Goal: Communication & Community: Answer question/provide support

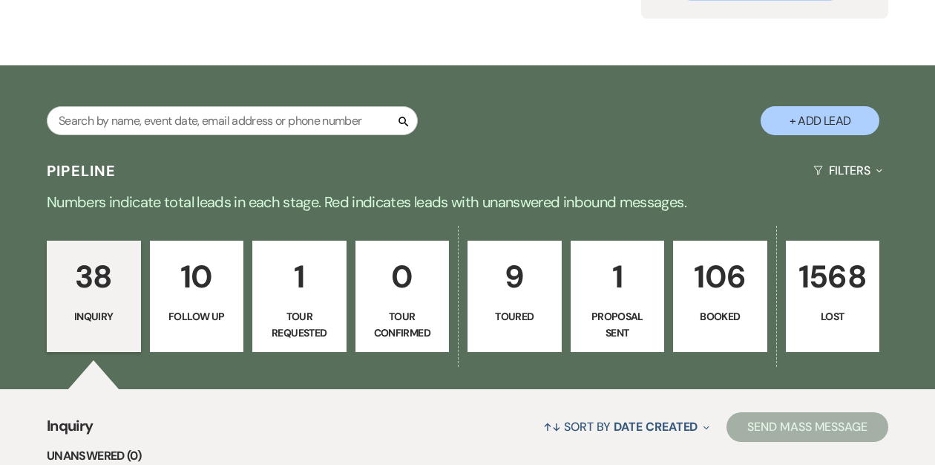
scroll to position [190, 0]
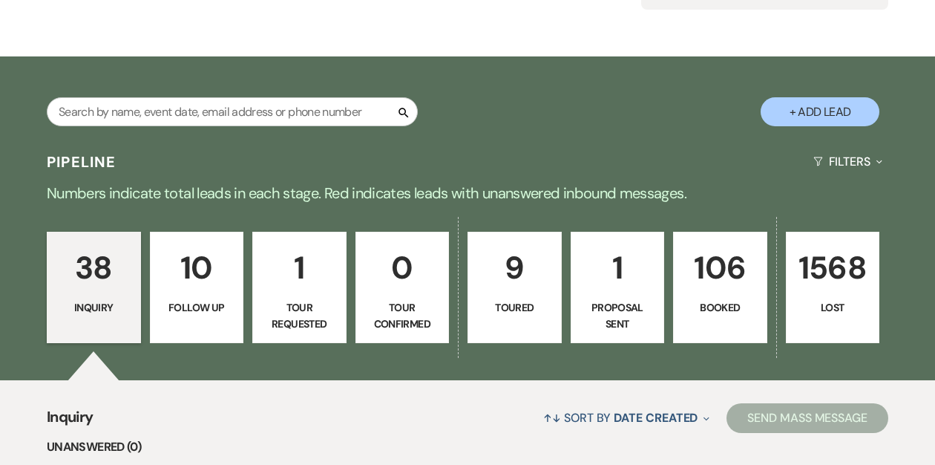
click at [719, 294] on link "106 Booked" at bounding box center [720, 287] width 94 height 111
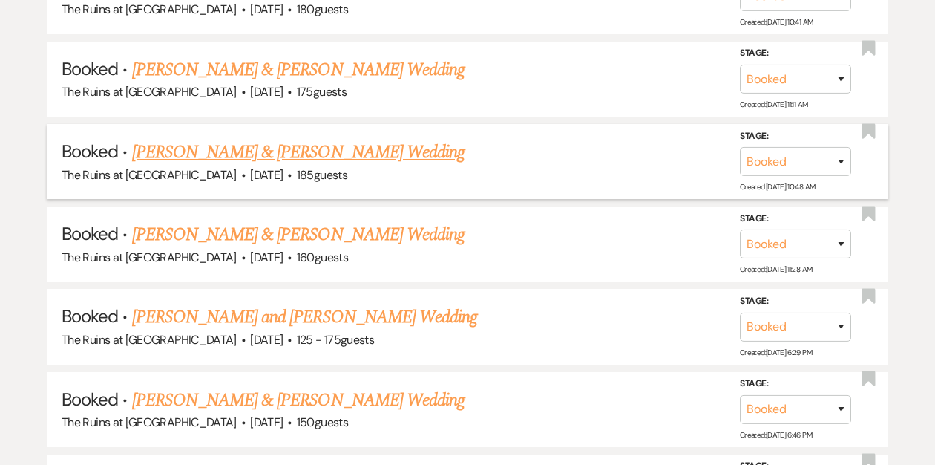
scroll to position [1041, 0]
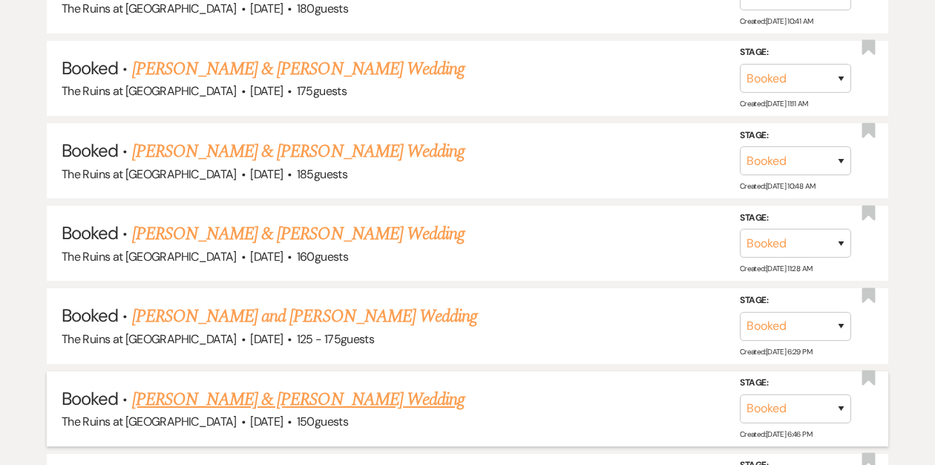
click at [241, 391] on link "[PERSON_NAME] & [PERSON_NAME] Wedding" at bounding box center [298, 399] width 333 height 27
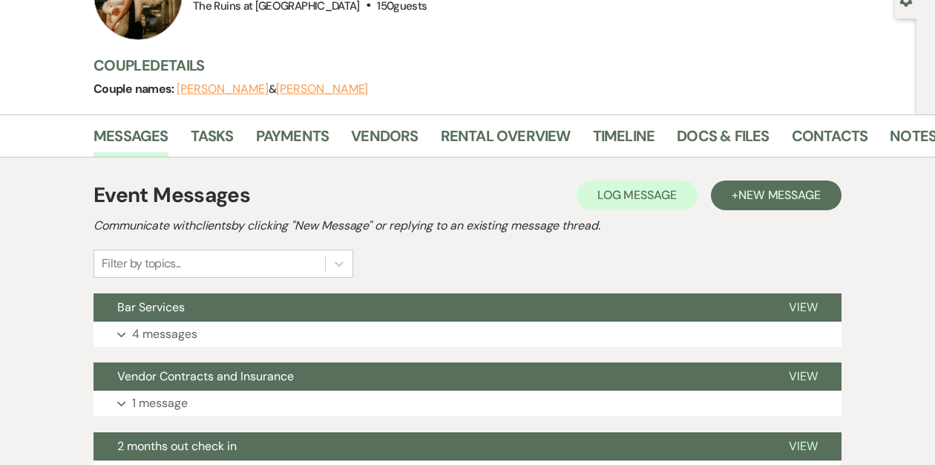
scroll to position [156, 0]
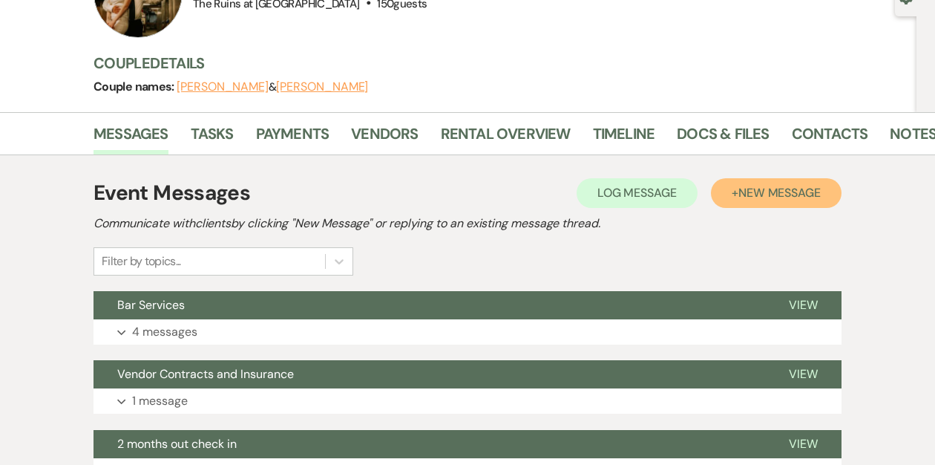
click at [779, 187] on span "New Message" at bounding box center [780, 193] width 82 height 16
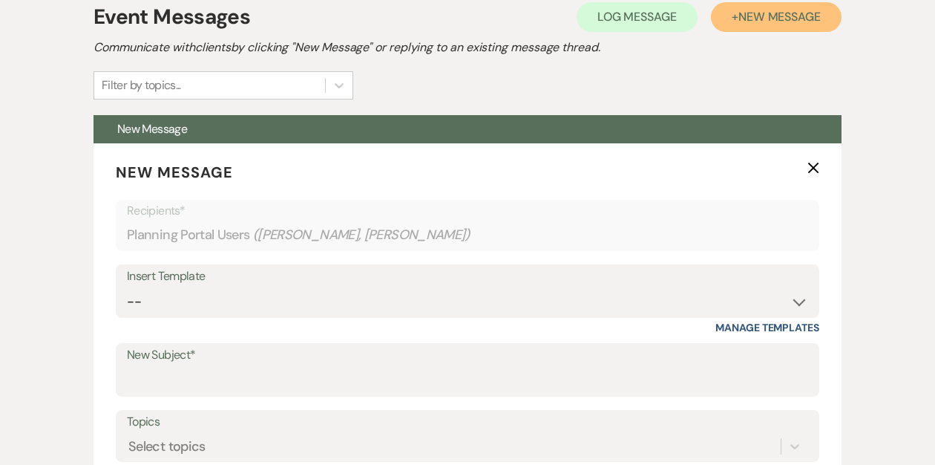
scroll to position [346, 0]
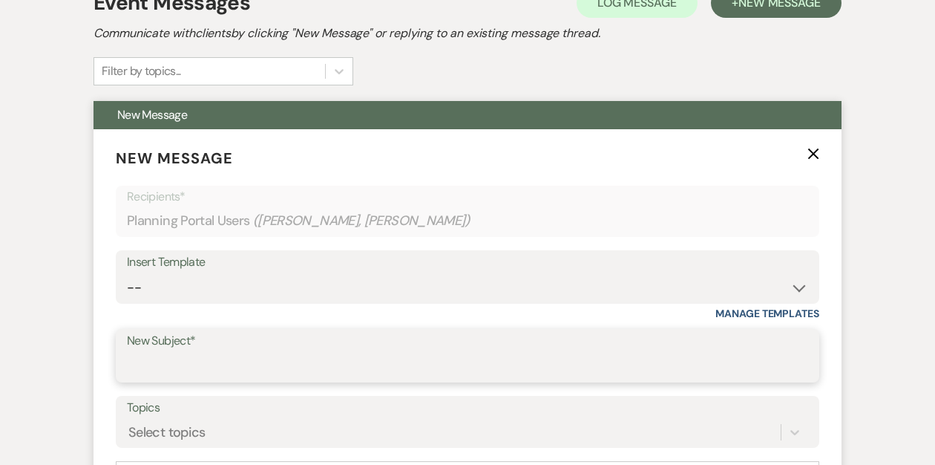
click at [204, 362] on input "New Subject*" at bounding box center [467, 366] width 681 height 29
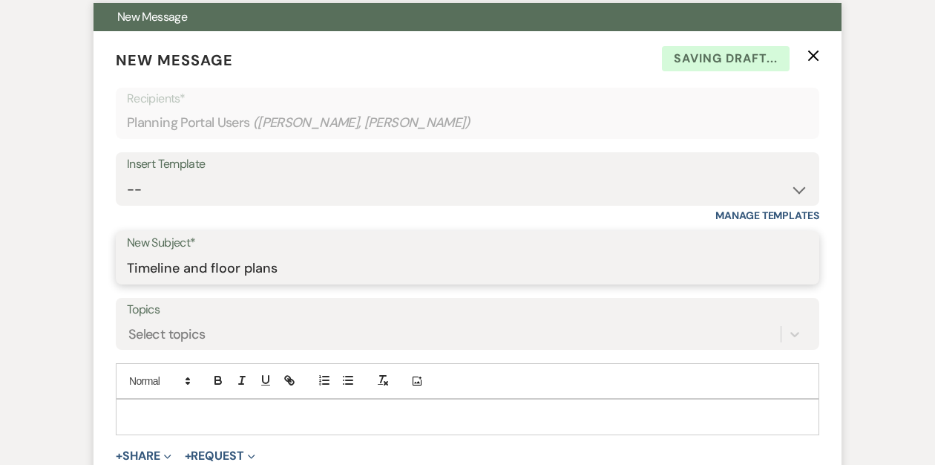
scroll to position [450, 0]
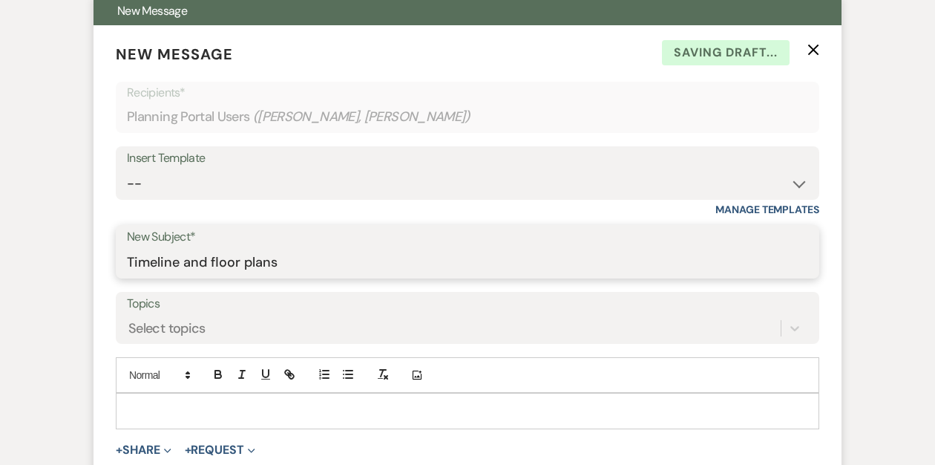
type input "Timeline and floor plans"
click at [147, 402] on p at bounding box center [468, 410] width 680 height 16
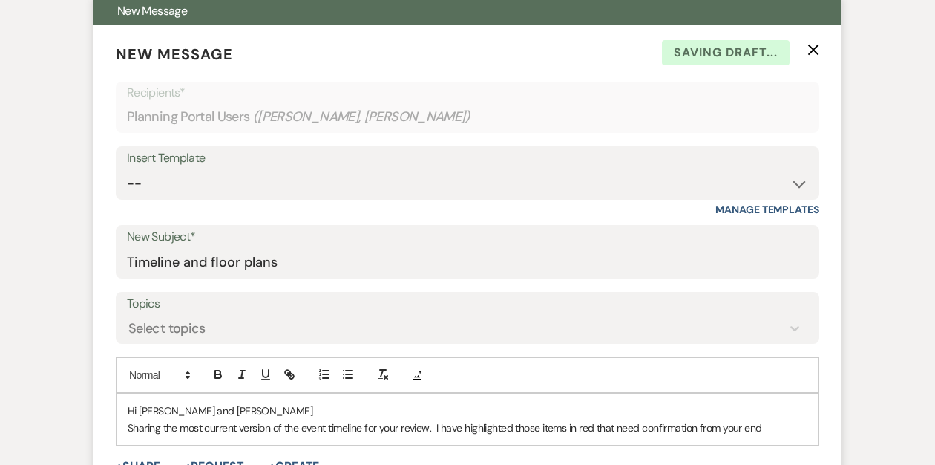
click at [644, 427] on p "Sharing the most current version of the event timeline for your review. I have …" at bounding box center [468, 427] width 680 height 16
click at [199, 443] on p "Sharing the most current version of the event timeline for your review. I have …" at bounding box center [468, 435] width 680 height 33
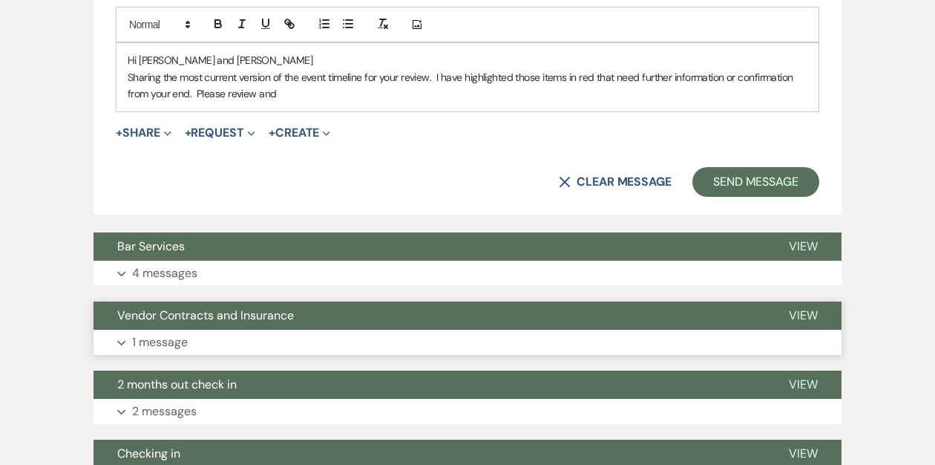
scroll to position [804, 0]
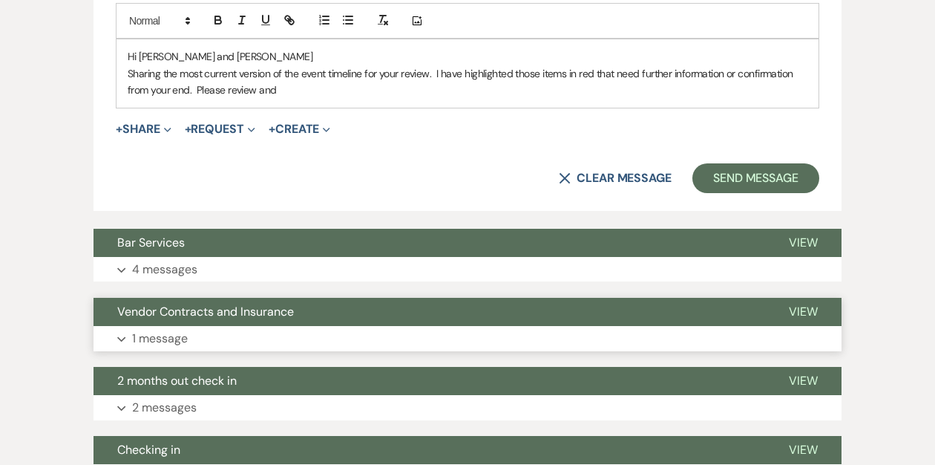
click at [236, 306] on span "Vendor Contracts and Insurance" at bounding box center [205, 312] width 177 height 16
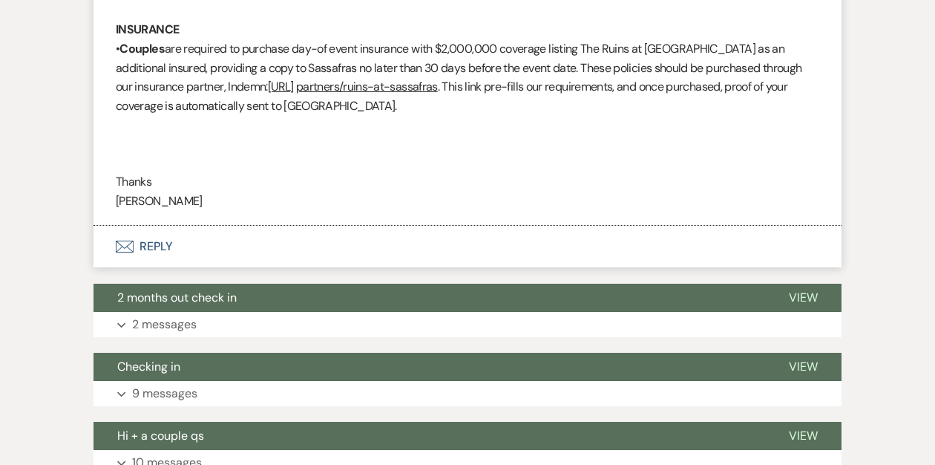
scroll to position [1298, 0]
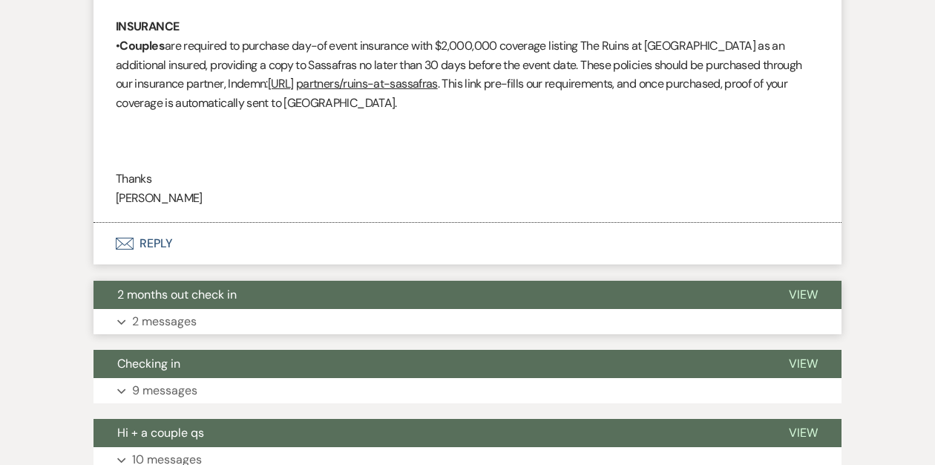
click at [236, 300] on span "2 months out check in" at bounding box center [177, 295] width 120 height 16
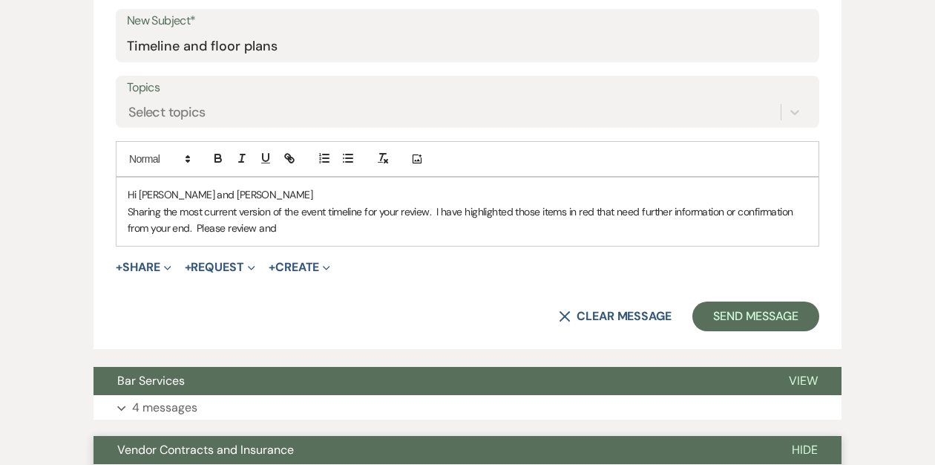
scroll to position [670, 0]
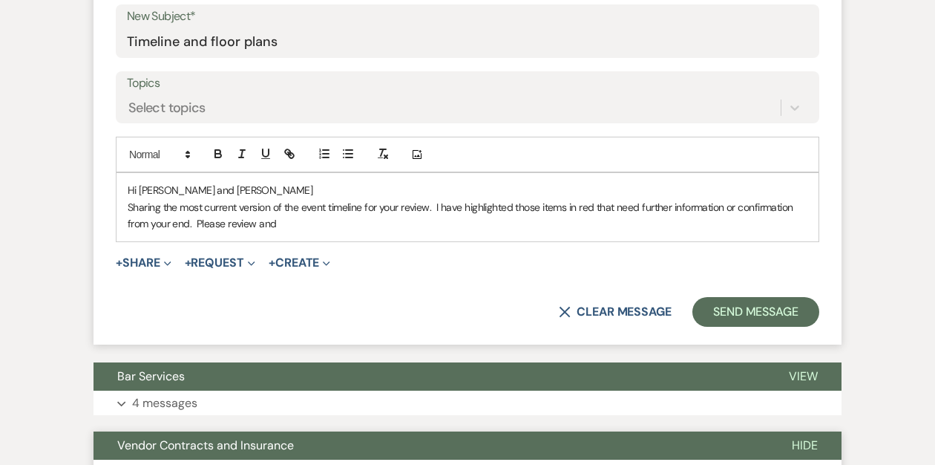
click at [291, 223] on p "Sharing the most current version of the event timeline for your review. I have …" at bounding box center [468, 215] width 680 height 33
drag, startPoint x: 515, startPoint y: 222, endPoint x: 415, endPoint y: 225, distance: 100.3
click at [415, 225] on p "Sharing the most current version of the event timeline for your review. I have …" at bounding box center [468, 215] width 680 height 33
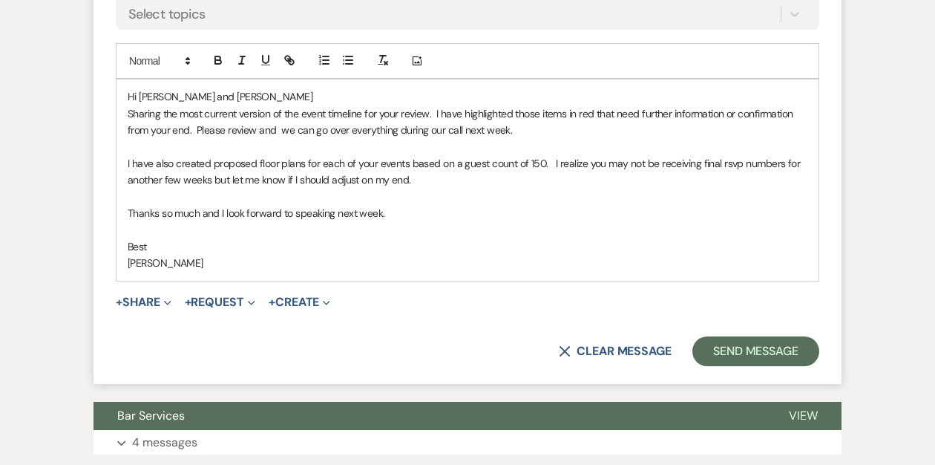
scroll to position [774, 0]
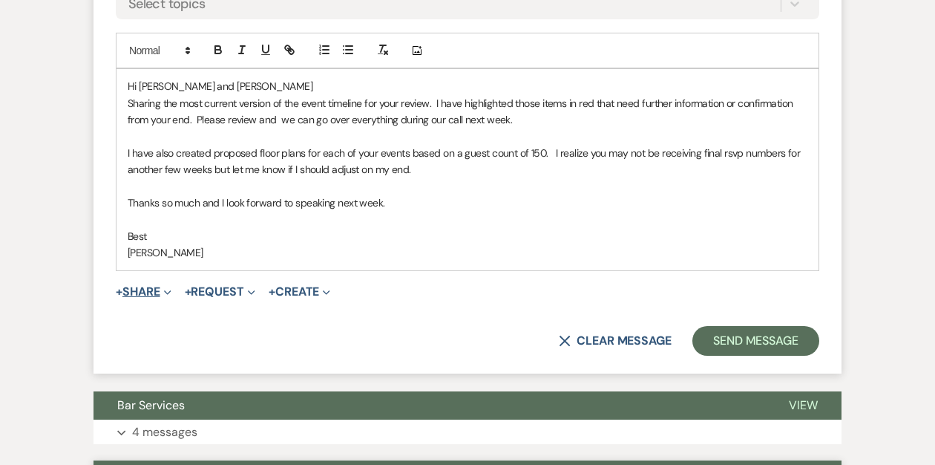
click at [146, 290] on button "+ Share Expand" at bounding box center [144, 292] width 56 height 12
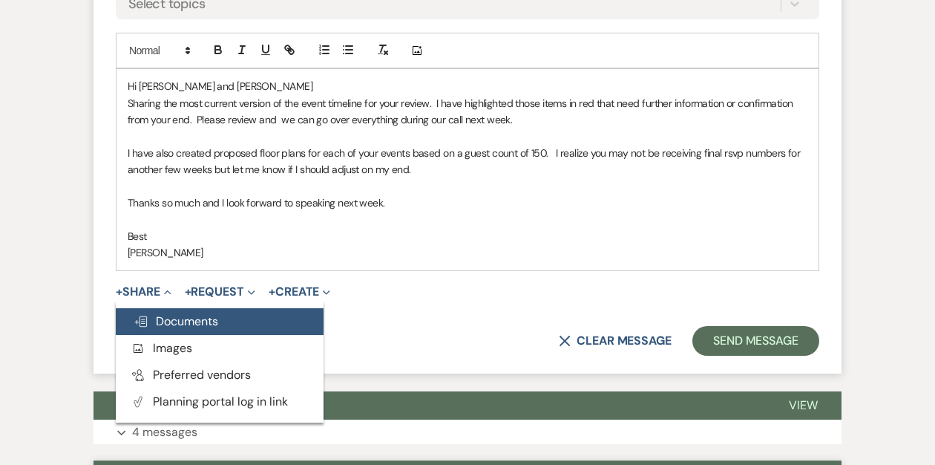
click at [164, 320] on span "Doc Upload Documents" at bounding box center [176, 321] width 85 height 16
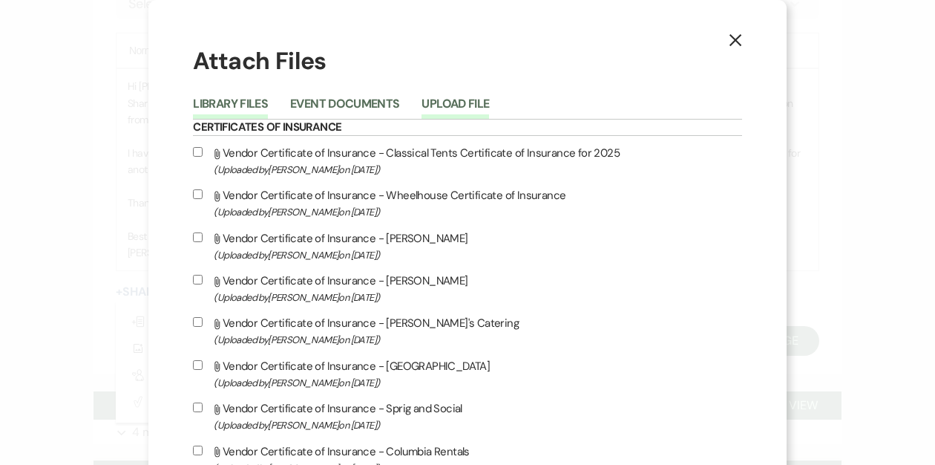
click at [489, 103] on button "Upload File" at bounding box center [456, 108] width 68 height 21
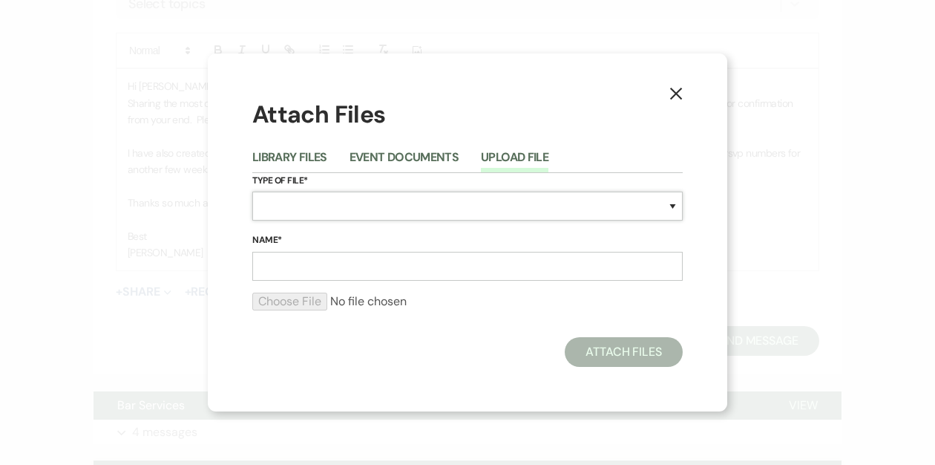
click at [353, 200] on select "Special Event Insurance Vendor Certificate of Insurance Contracts / Rental Agre…" at bounding box center [467, 206] width 431 height 29
select select "24"
click at [252, 192] on select "Special Event Insurance Vendor Certificate of Insurance Contracts / Rental Agre…" at bounding box center [467, 206] width 431 height 29
click at [293, 264] on input "Name*" at bounding box center [467, 266] width 431 height 29
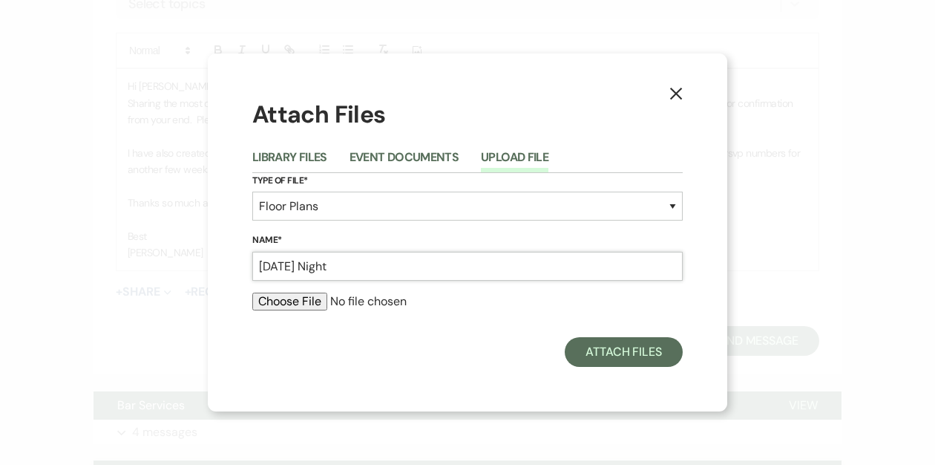
type input "[DATE] Night"
click at [288, 299] on input "file" at bounding box center [467, 301] width 431 height 18
type input "C:\fakepath\[DATE] Night Rehearsal_Welcome Party .pdf"
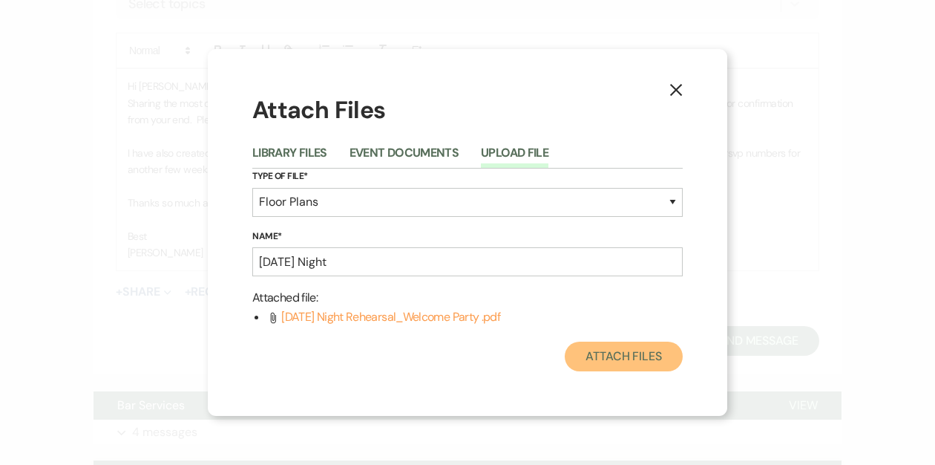
click at [616, 351] on button "Attach Files" at bounding box center [624, 356] width 118 height 30
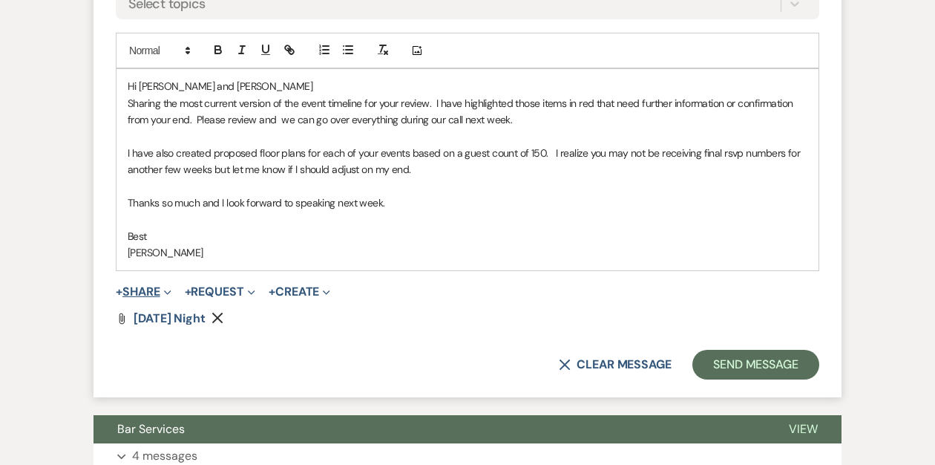
click at [149, 291] on button "+ Share Expand" at bounding box center [144, 292] width 56 height 12
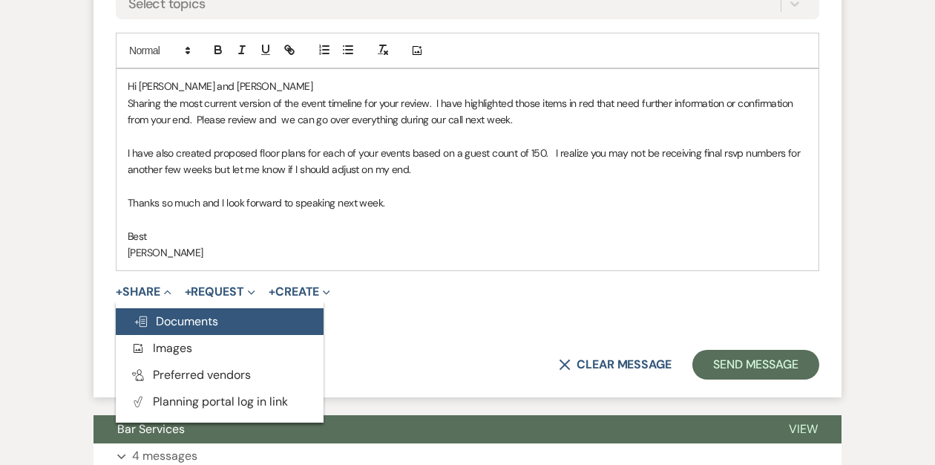
click at [186, 323] on span "Doc Upload Documents" at bounding box center [176, 321] width 85 height 16
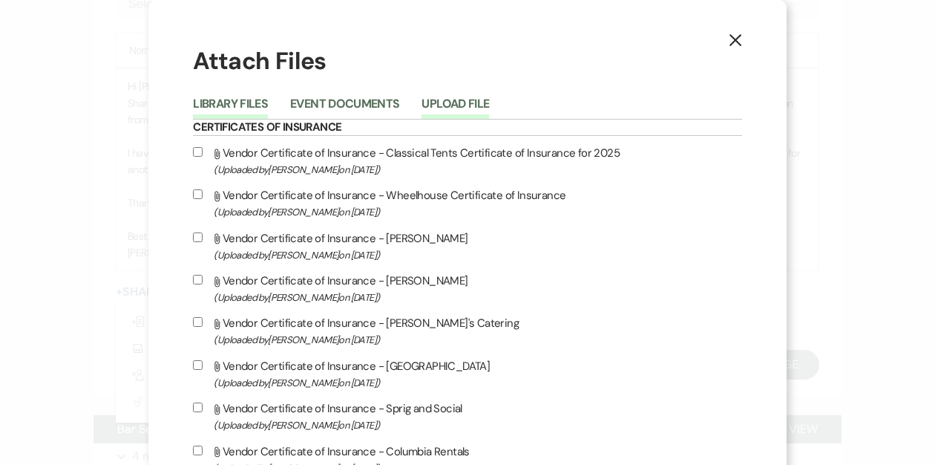
click at [488, 104] on button "Upload File" at bounding box center [456, 108] width 68 height 21
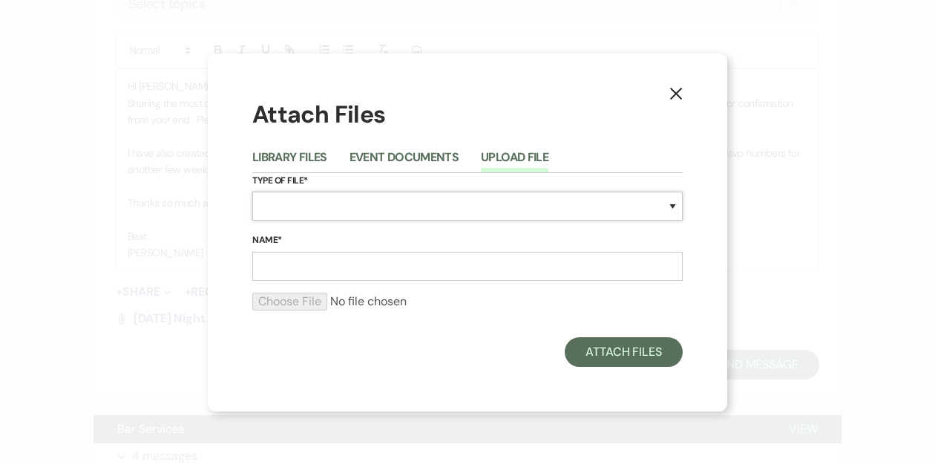
click at [356, 204] on select "Special Event Insurance Vendor Certificate of Insurance Contracts / Rental Agre…" at bounding box center [467, 206] width 431 height 29
select select "24"
click at [252, 192] on select "Special Event Insurance Vendor Certificate of Insurance Contracts / Rental Agre…" at bounding box center [467, 206] width 431 height 29
click at [321, 259] on input "Name*" at bounding box center [467, 266] width 431 height 29
type input "ceremony"
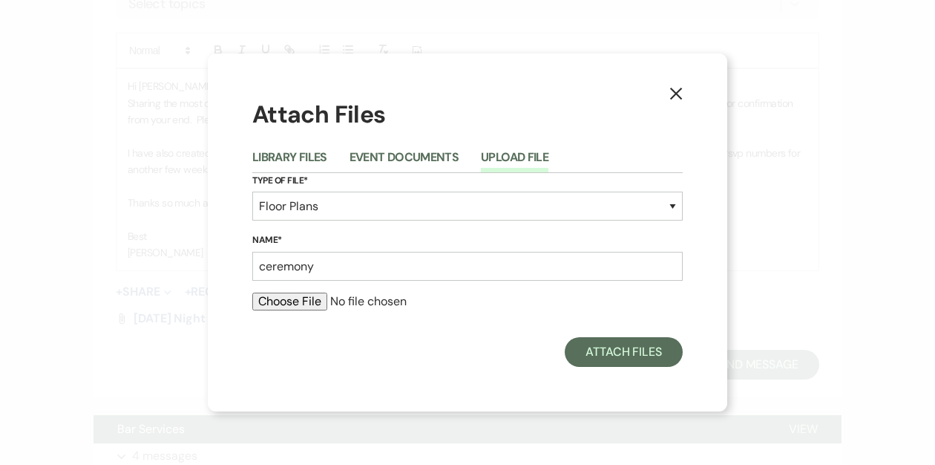
click at [280, 306] on input "file" at bounding box center [467, 301] width 431 height 18
type input "C:\fakepath\Ceremony Deere Pond (1).pdf"
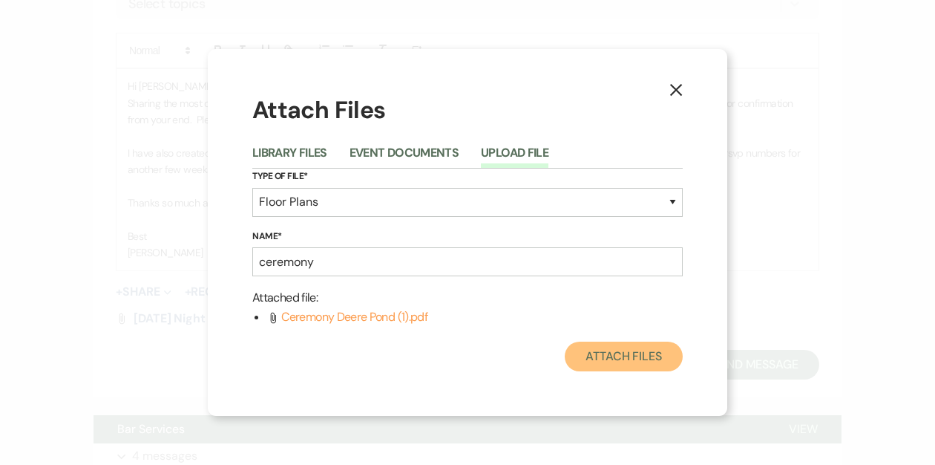
click at [604, 357] on button "Attach Files" at bounding box center [624, 356] width 118 height 30
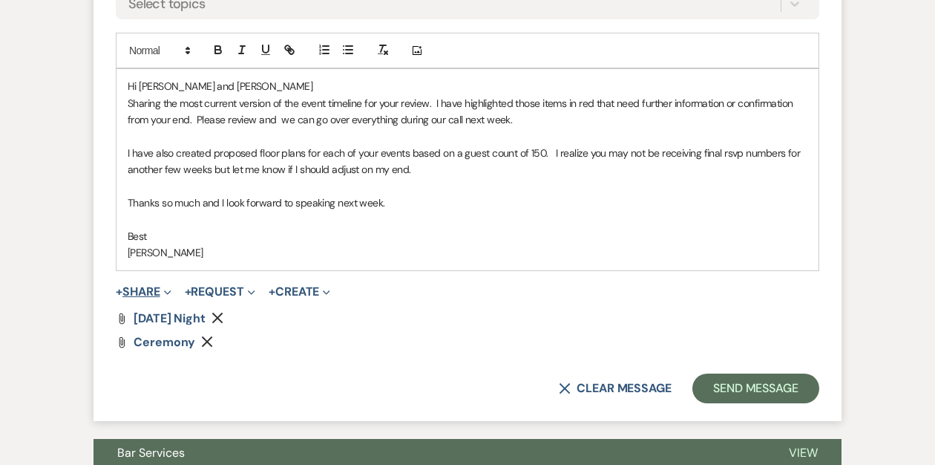
click at [148, 292] on button "+ Share Expand" at bounding box center [144, 292] width 56 height 12
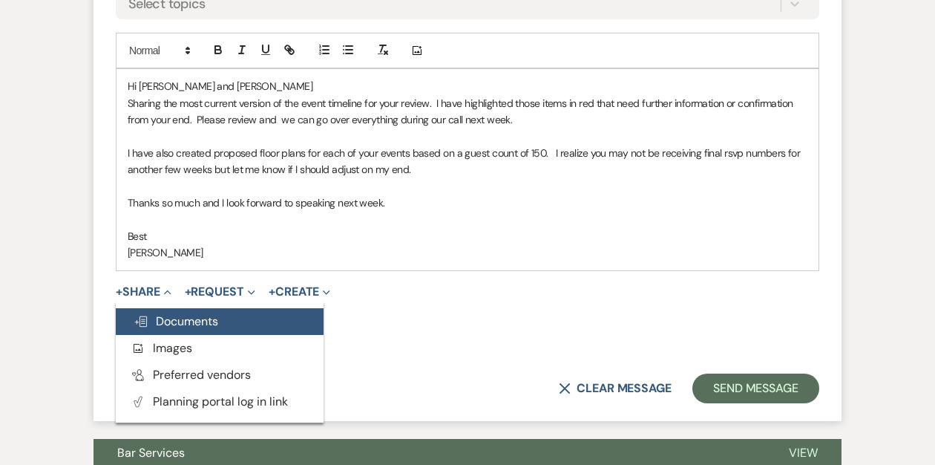
click at [164, 318] on span "Doc Upload Documents" at bounding box center [176, 321] width 85 height 16
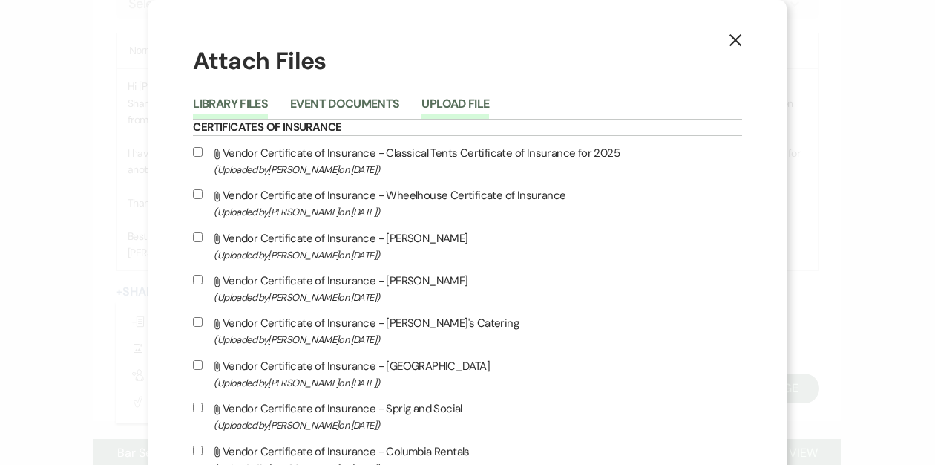
click at [489, 98] on button "Upload File" at bounding box center [456, 108] width 68 height 21
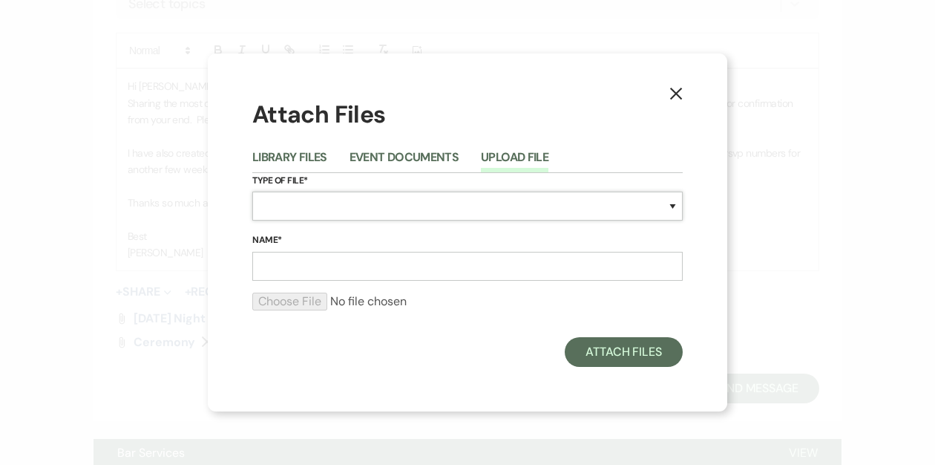
click at [434, 201] on select "Special Event Insurance Vendor Certificate of Insurance Contracts / Rental Agre…" at bounding box center [467, 206] width 431 height 29
select select "24"
click at [252, 192] on select "Special Event Insurance Vendor Certificate of Insurance Contracts / Rental Agre…" at bounding box center [467, 206] width 431 height 29
click at [353, 268] on input "Name*" at bounding box center [467, 266] width 431 height 29
type input "ceremony rain plan"
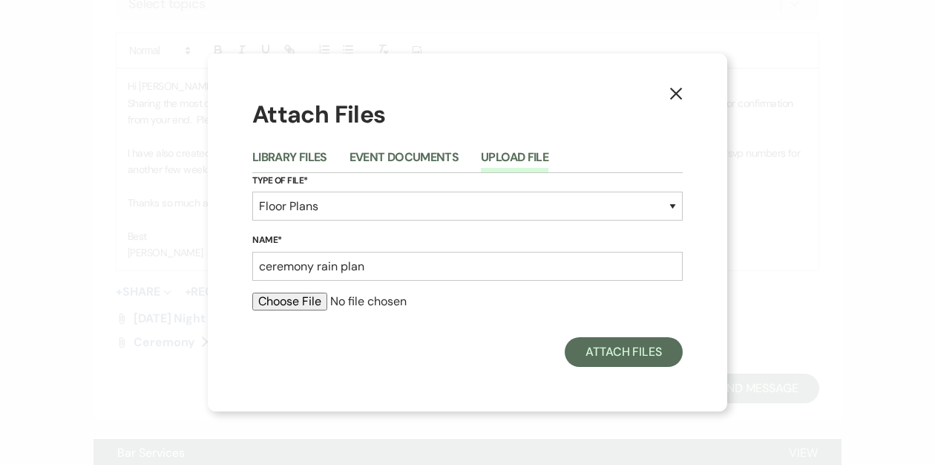
click at [273, 329] on div "Attach Files Library Files Event Documents Upload File Type of File* Special Ev…" at bounding box center [467, 232] width 431 height 269
click at [291, 294] on input "file" at bounding box center [467, 301] width 431 height 18
type input "C:\fakepath\Ceremony Rain Plan- Chair Factory (2).pdf"
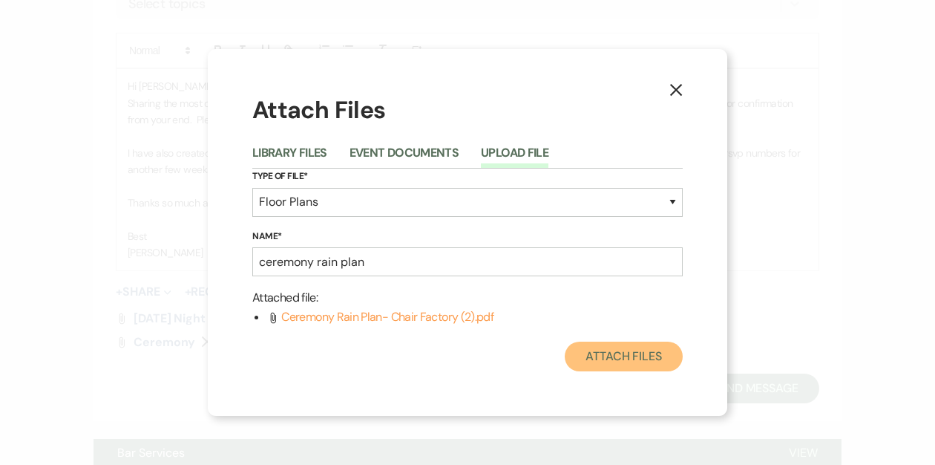
click at [603, 357] on button "Attach Files" at bounding box center [624, 356] width 118 height 30
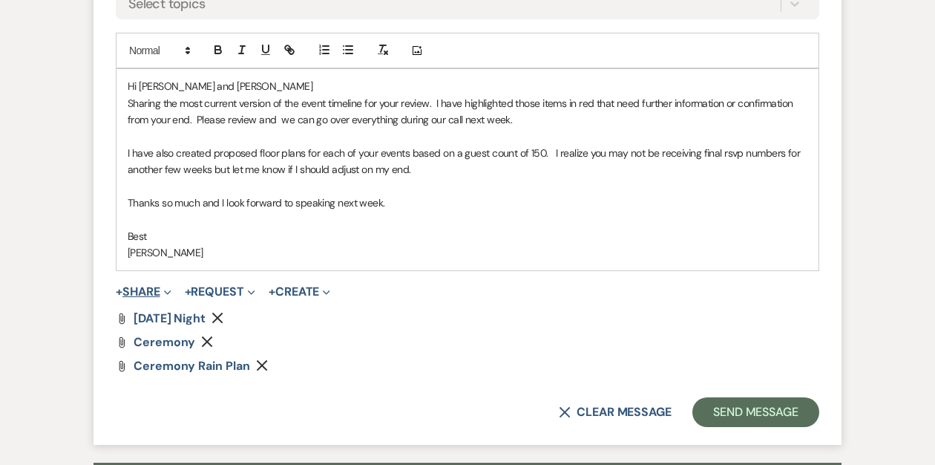
click at [154, 290] on button "+ Share Expand" at bounding box center [144, 292] width 56 height 12
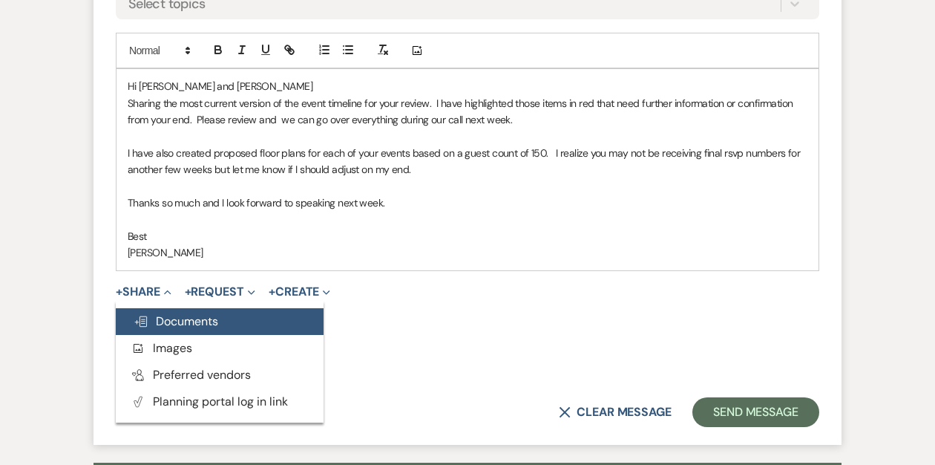
click at [175, 317] on span "Doc Upload Documents" at bounding box center [176, 321] width 85 height 16
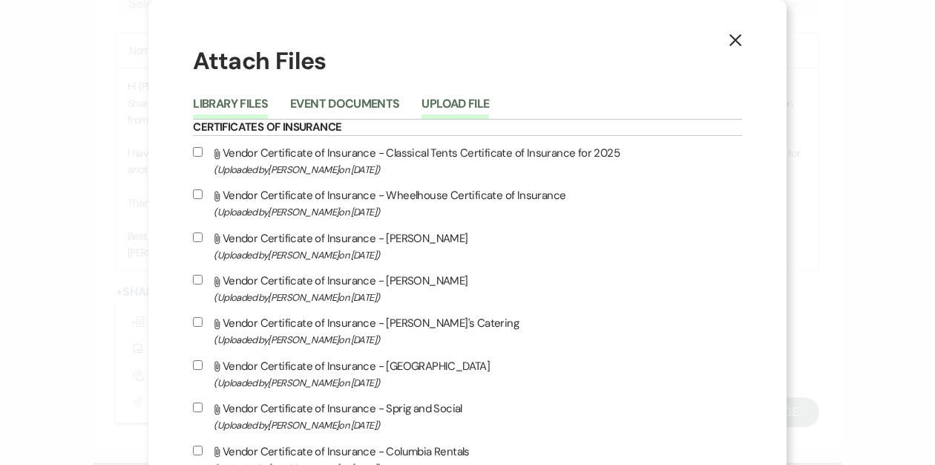
click at [489, 104] on button "Upload File" at bounding box center [456, 108] width 68 height 21
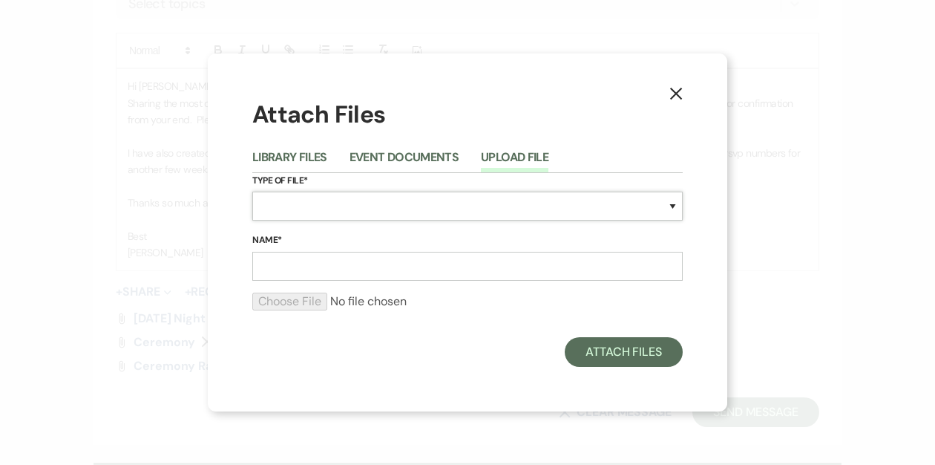
click at [342, 209] on select "Special Event Insurance Vendor Certificate of Insurance Contracts / Rental Agre…" at bounding box center [467, 206] width 431 height 29
select select "24"
click at [252, 192] on select "Special Event Insurance Vendor Certificate of Insurance Contracts / Rental Agre…" at bounding box center [467, 206] width 431 height 29
click at [333, 263] on input "Name*" at bounding box center [467, 266] width 431 height 29
type input "cocktail hour"
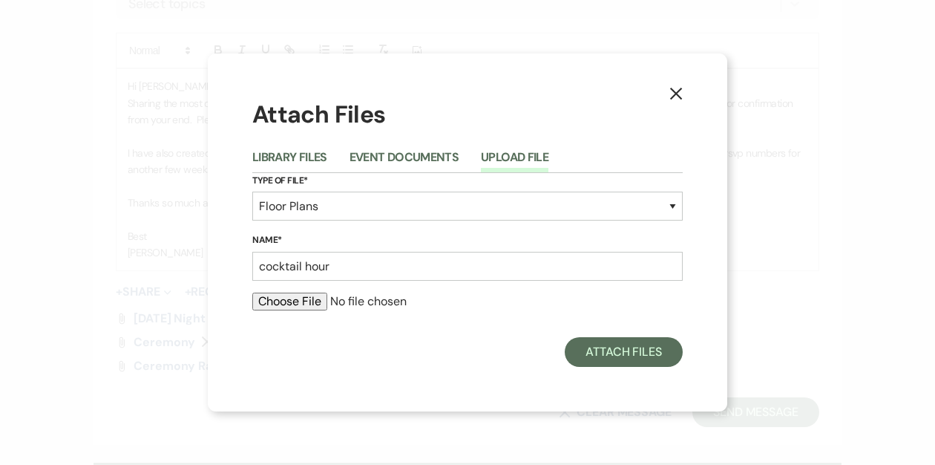
click at [301, 298] on input "file" at bounding box center [467, 301] width 431 height 18
type input "C:\fakepath\cocktail hour- The ruins (1).pdf"
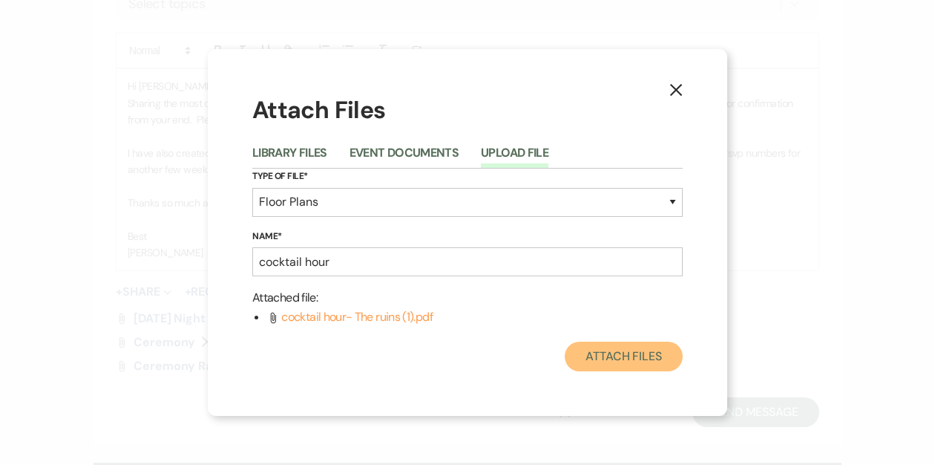
click at [627, 355] on button "Attach Files" at bounding box center [624, 356] width 118 height 30
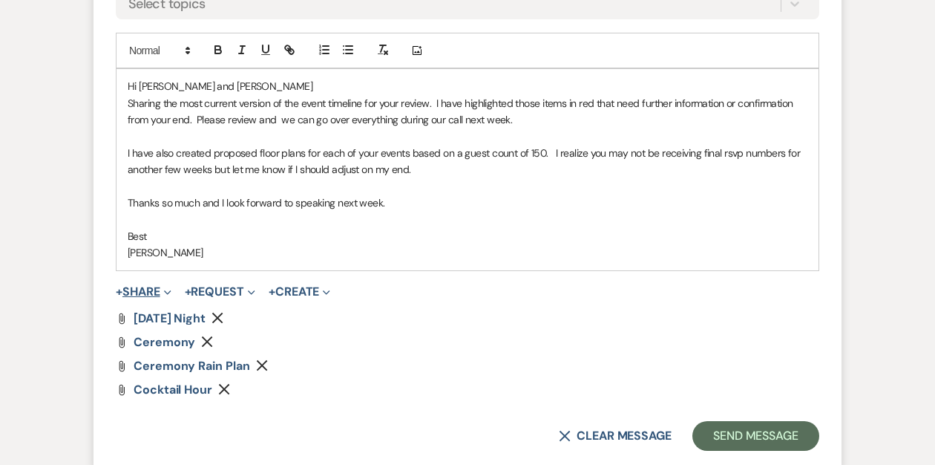
click at [151, 290] on button "+ Share Expand" at bounding box center [144, 292] width 56 height 12
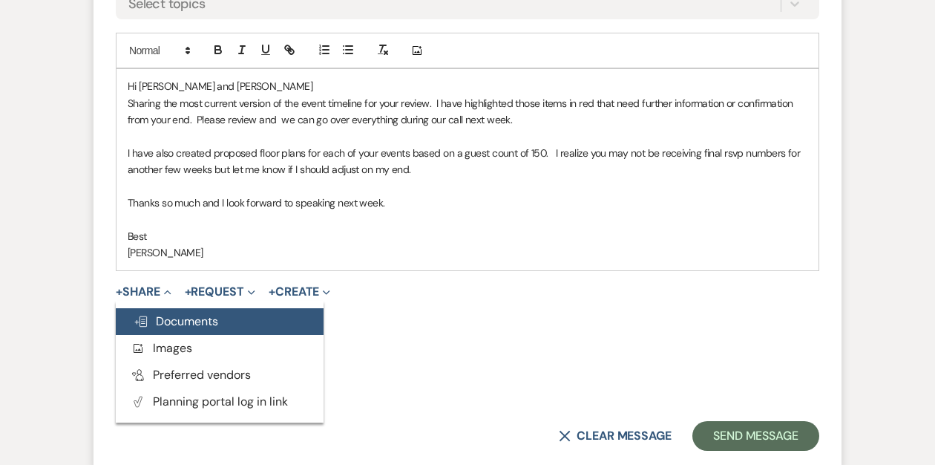
click at [162, 315] on span "Doc Upload Documents" at bounding box center [176, 321] width 85 height 16
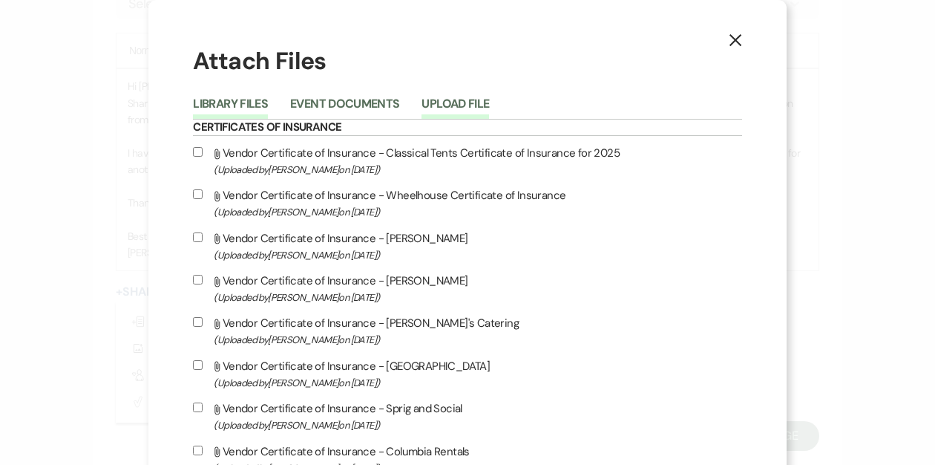
click at [488, 104] on button "Upload File" at bounding box center [456, 108] width 68 height 21
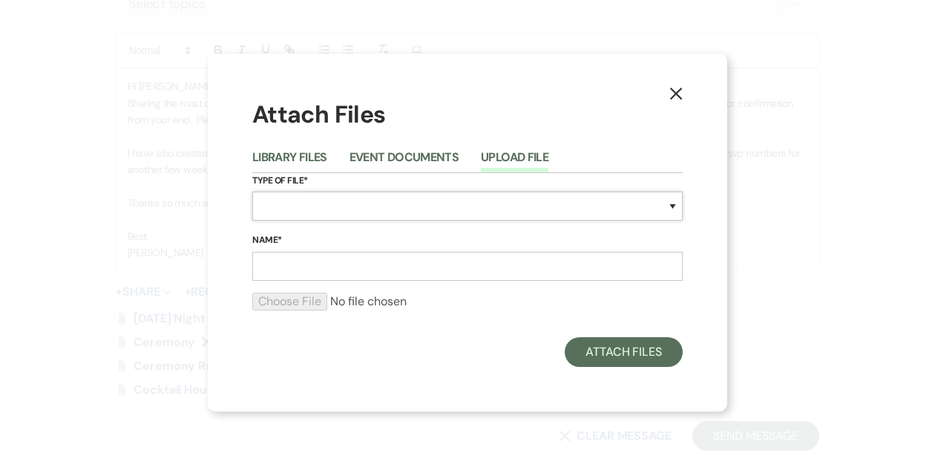
click at [315, 204] on select "Special Event Insurance Vendor Certificate of Insurance Contracts / Rental Agre…" at bounding box center [467, 206] width 431 height 29
select select "24"
click at [252, 192] on select "Special Event Insurance Vendor Certificate of Insurance Contracts / Rental Agre…" at bounding box center [467, 206] width 431 height 29
click at [326, 269] on input "Name*" at bounding box center [467, 266] width 431 height 29
type input "cocktail hour- rain plan"
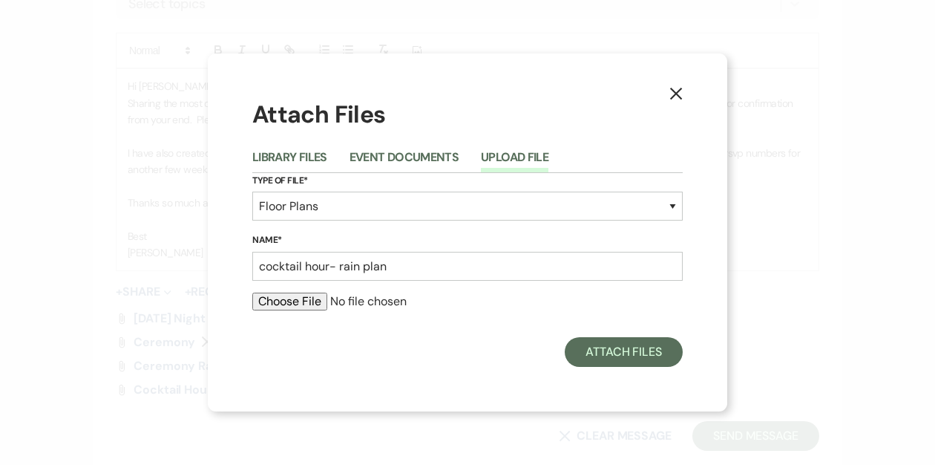
click at [271, 302] on input "file" at bounding box center [467, 301] width 431 height 18
type input "C:\fakepath\Cocktail Hour- Rain Plan.pdf"
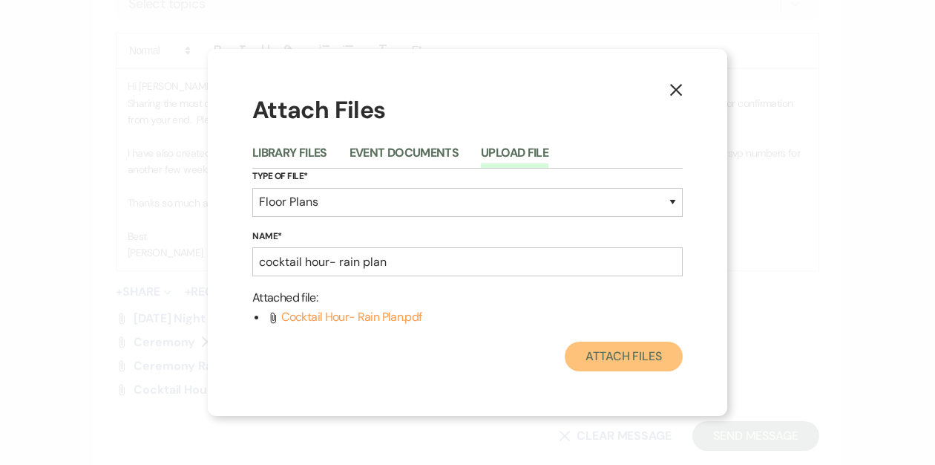
click at [632, 352] on button "Attach Files" at bounding box center [624, 356] width 118 height 30
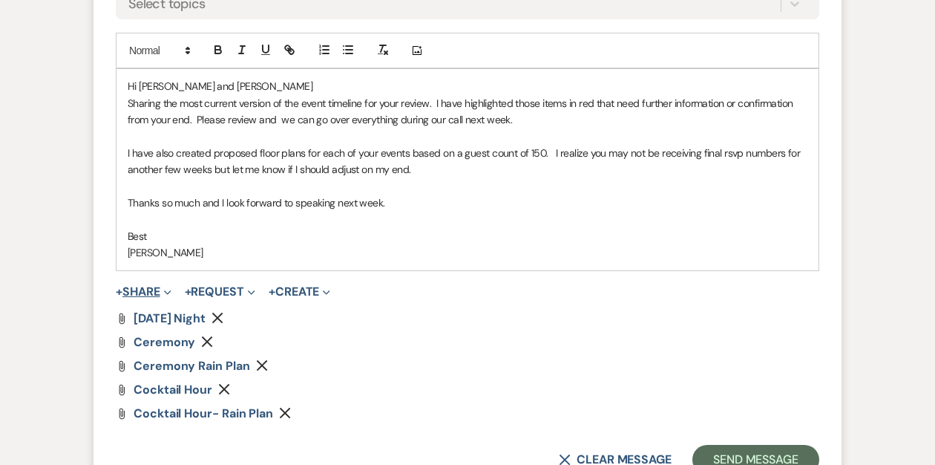
click at [136, 294] on button "+ Share Expand" at bounding box center [144, 292] width 56 height 12
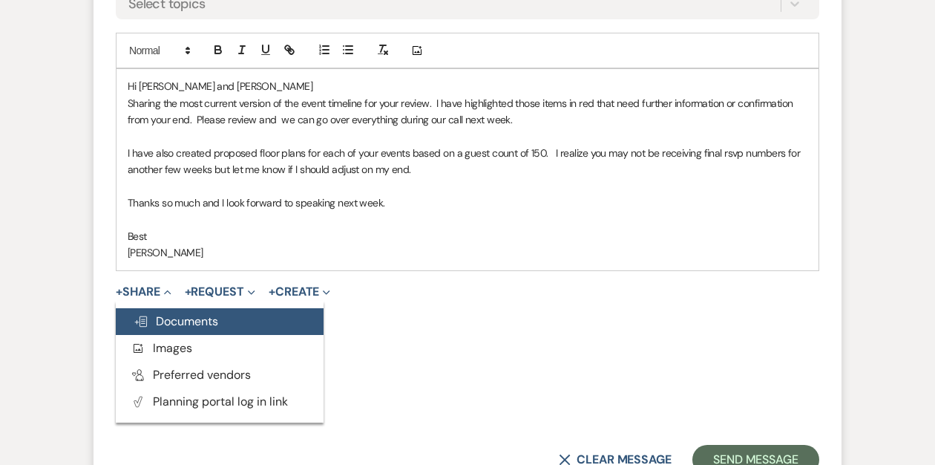
click at [200, 315] on span "Doc Upload Documents" at bounding box center [176, 321] width 85 height 16
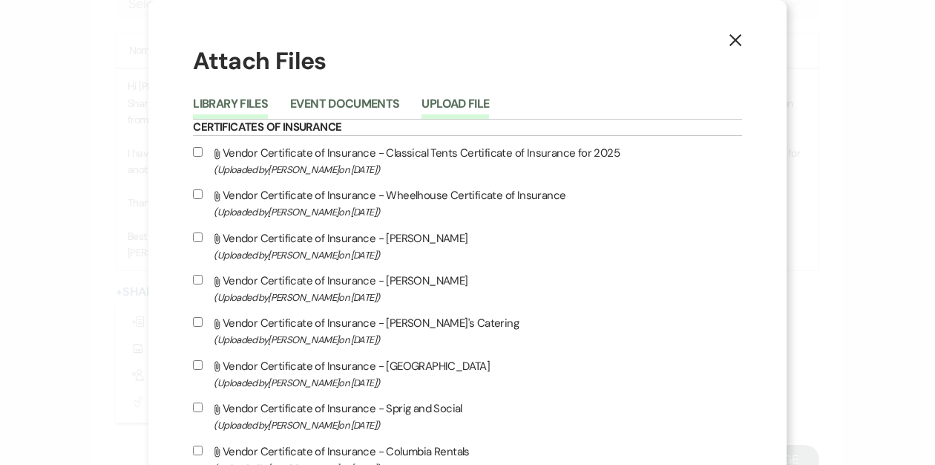
click at [487, 105] on button "Upload File" at bounding box center [456, 108] width 68 height 21
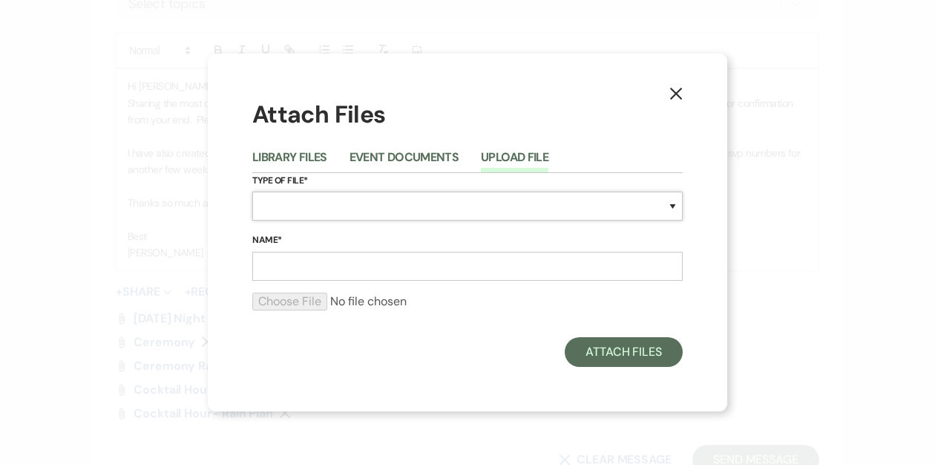
click at [374, 206] on select "Special Event Insurance Vendor Certificate of Insurance Contracts / Rental Agre…" at bounding box center [467, 206] width 431 height 29
select select "24"
click at [252, 192] on select "Special Event Insurance Vendor Certificate of Insurance Contracts / Rental Agre…" at bounding box center [467, 206] width 431 height 29
click at [347, 265] on input "Name*" at bounding box center [467, 266] width 431 height 29
type input "reception 1"
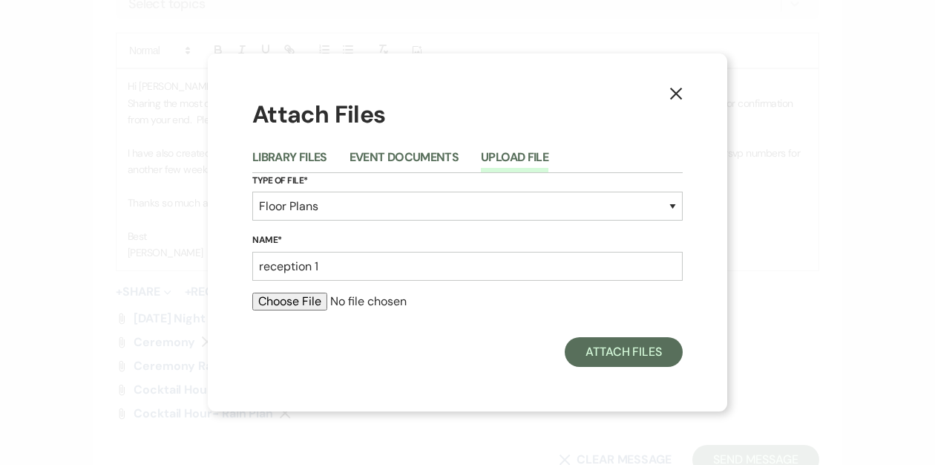
click at [303, 298] on input "file" at bounding box center [467, 301] width 431 height 18
type input "C:\fakepath\Reception Option 1 (3).pdf"
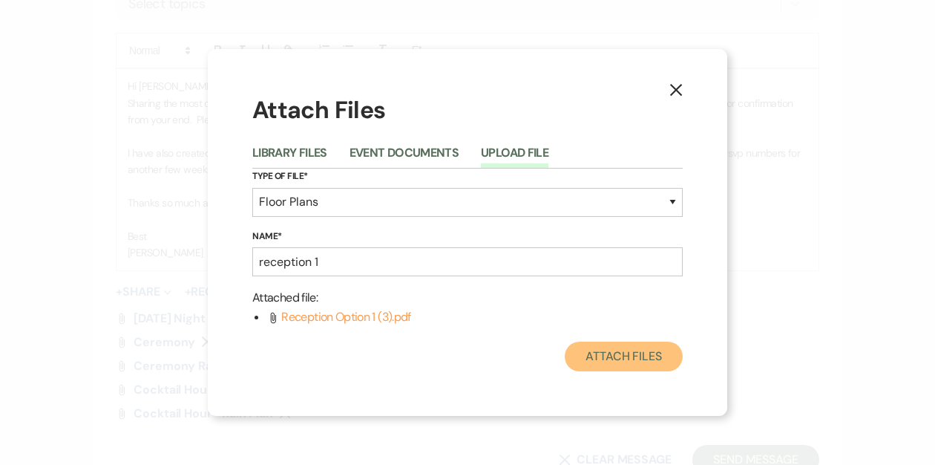
click at [604, 353] on button "Attach Files" at bounding box center [624, 356] width 118 height 30
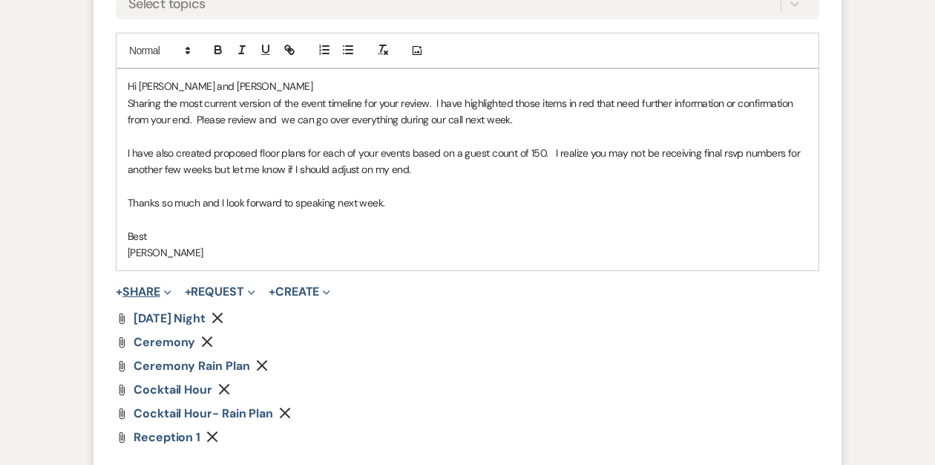
click at [154, 288] on button "+ Share Expand" at bounding box center [144, 292] width 56 height 12
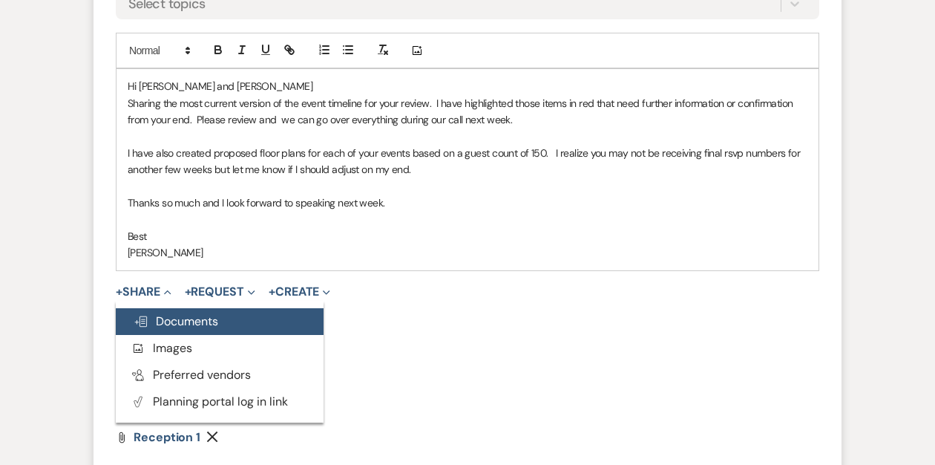
click at [163, 325] on span "Doc Upload Documents" at bounding box center [176, 321] width 85 height 16
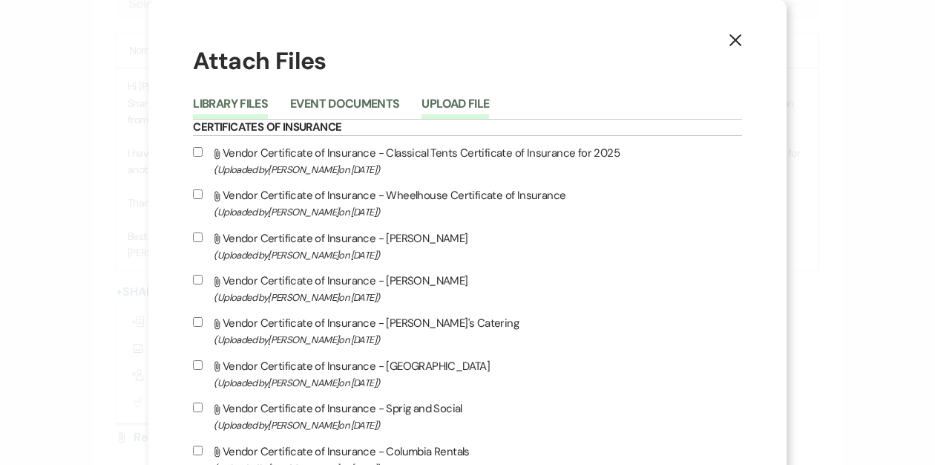
click at [489, 105] on button "Upload File" at bounding box center [456, 108] width 68 height 21
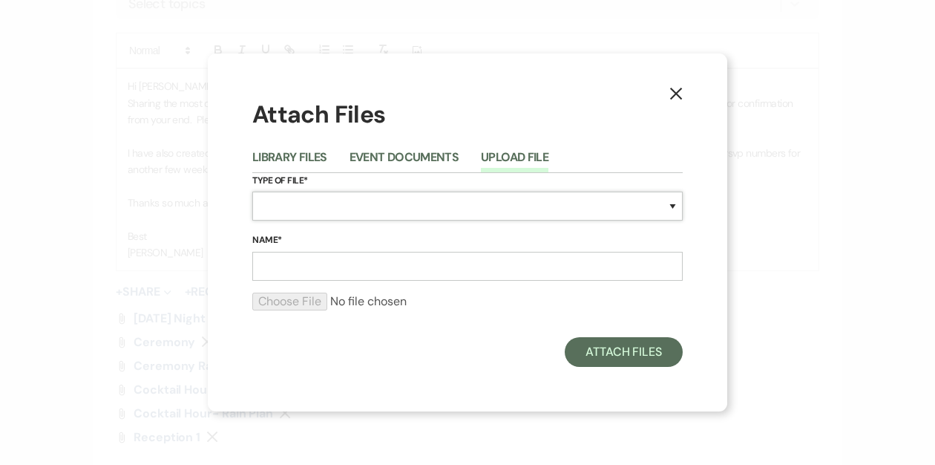
click at [367, 205] on select "Special Event Insurance Vendor Certificate of Insurance Contracts / Rental Agre…" at bounding box center [467, 206] width 431 height 29
select select "24"
click at [252, 192] on select "Special Event Insurance Vendor Certificate of Insurance Contracts / Rental Agre…" at bounding box center [467, 206] width 431 height 29
click at [341, 269] on input "Name*" at bounding box center [467, 266] width 431 height 29
type input "reception 2"
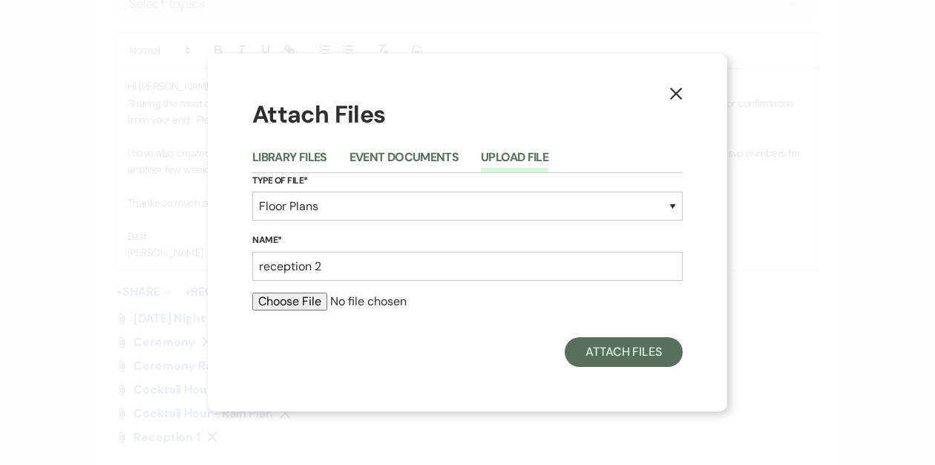
click at [307, 303] on input "file" at bounding box center [467, 301] width 431 height 18
type input "C:\fakepath\Reception Option 2 (4).pdf"
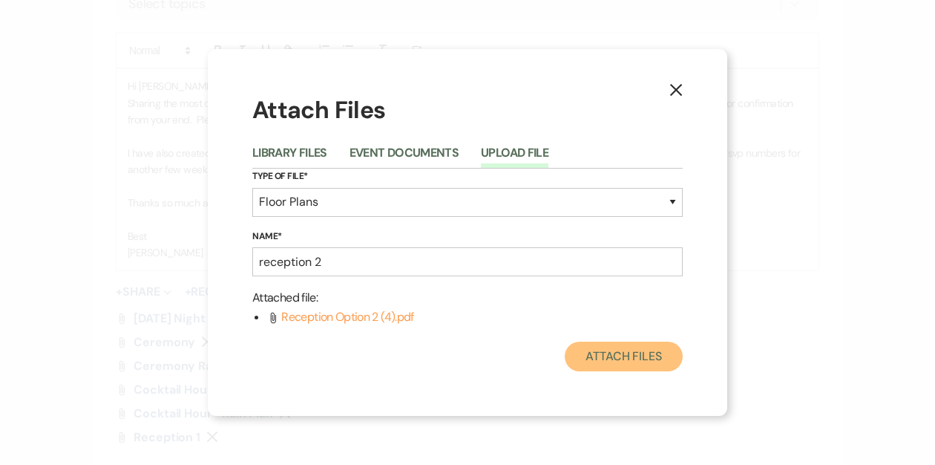
click at [597, 357] on button "Attach Files" at bounding box center [624, 356] width 118 height 30
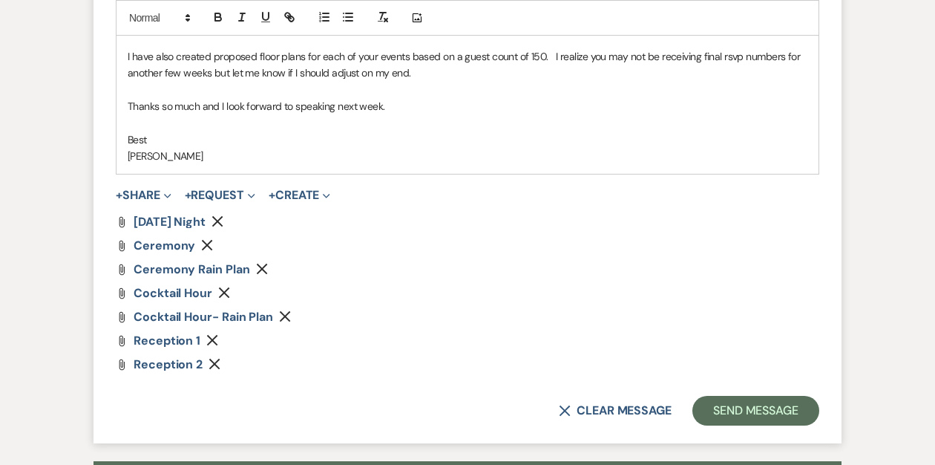
scroll to position [872, 0]
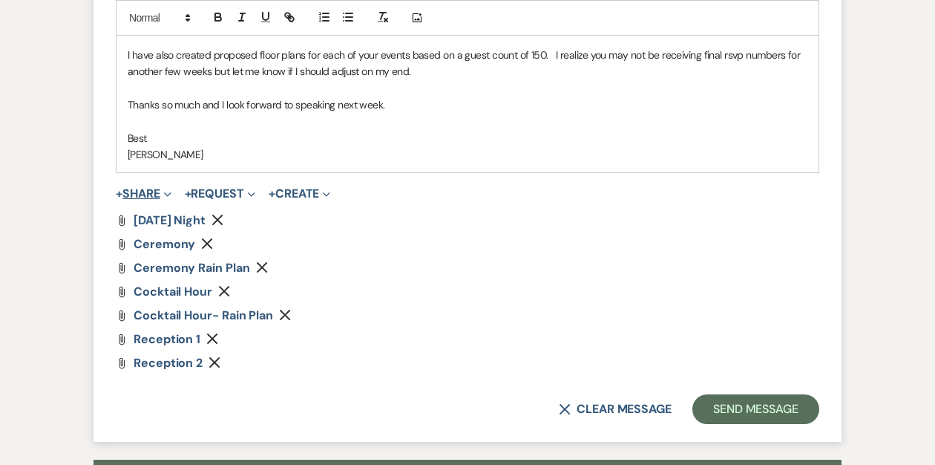
click at [152, 192] on button "+ Share Expand" at bounding box center [144, 194] width 56 height 12
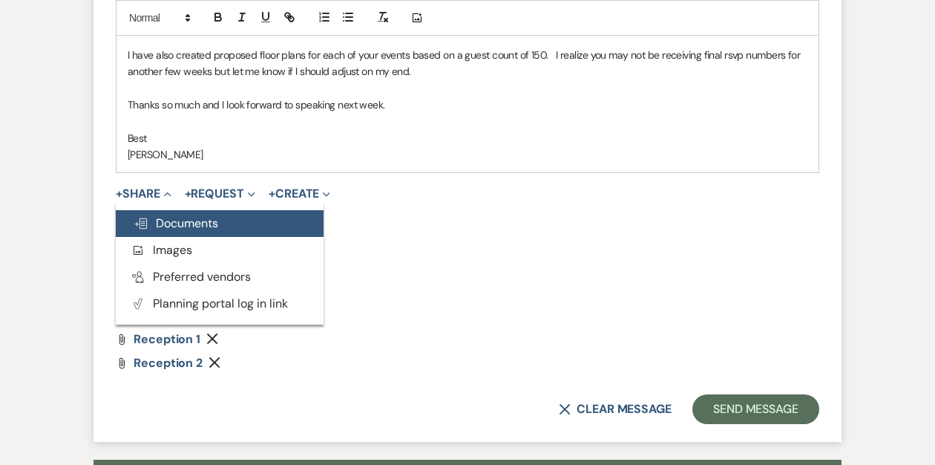
click at [164, 220] on span "Doc Upload Documents" at bounding box center [176, 223] width 85 height 16
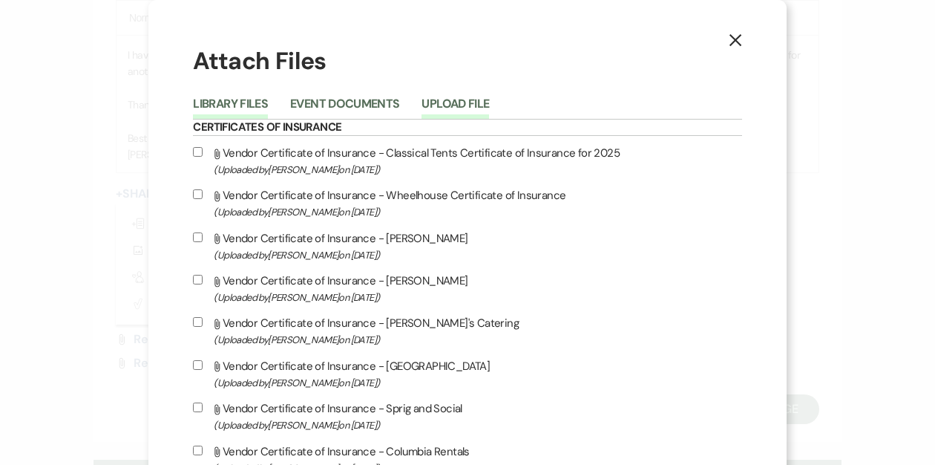
click at [484, 109] on button "Upload File" at bounding box center [456, 108] width 68 height 21
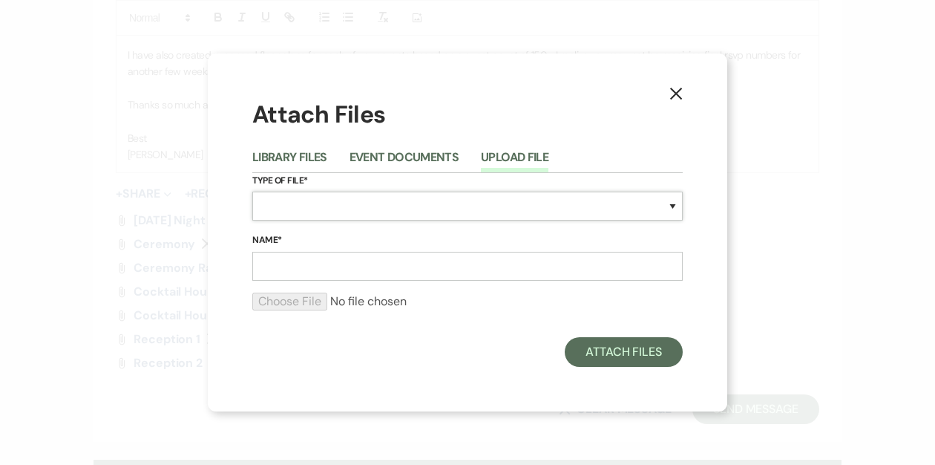
click at [408, 200] on select "Special Event Insurance Vendor Certificate of Insurance Contracts / Rental Agre…" at bounding box center [467, 206] width 431 height 29
select select "24"
click at [252, 192] on select "Special Event Insurance Vendor Certificate of Insurance Contracts / Rental Agre…" at bounding box center [467, 206] width 431 height 29
click at [346, 268] on input "Name*" at bounding box center [467, 266] width 431 height 29
type input "reception 3"
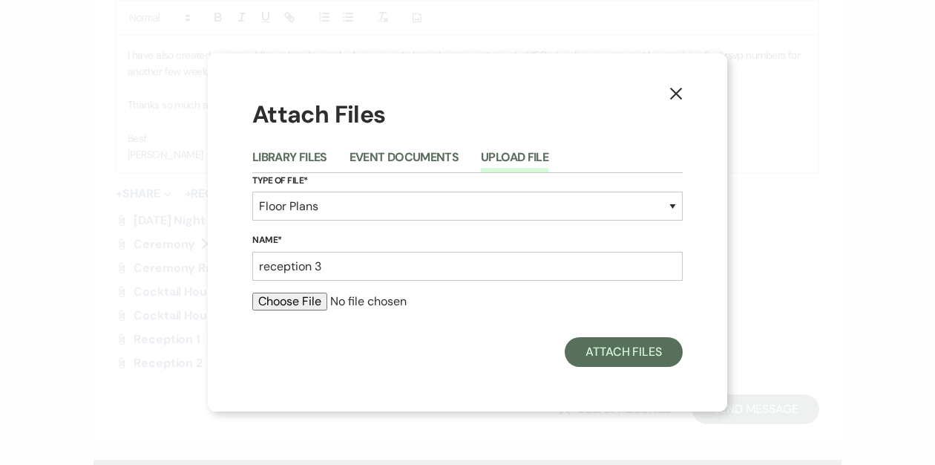
click at [307, 301] on input "file" at bounding box center [467, 301] width 431 height 18
type input "C:\fakepath\Reception Option 3 .pdf"
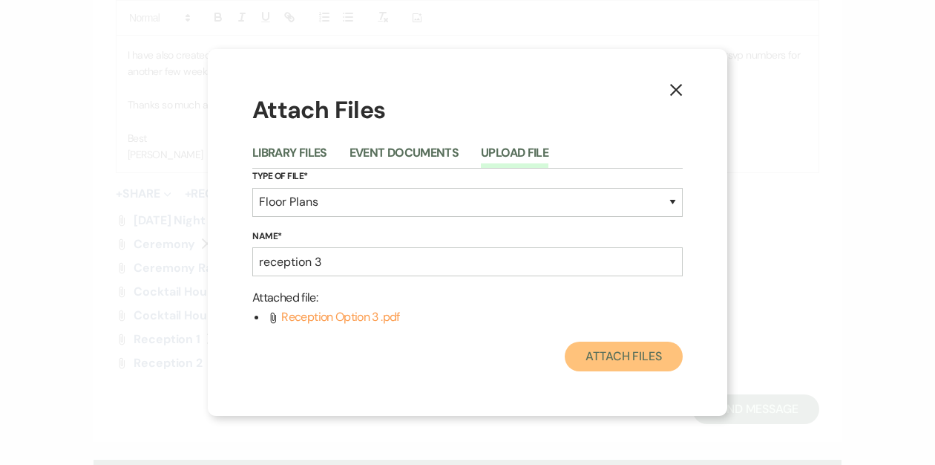
click at [581, 353] on button "Attach Files" at bounding box center [624, 356] width 118 height 30
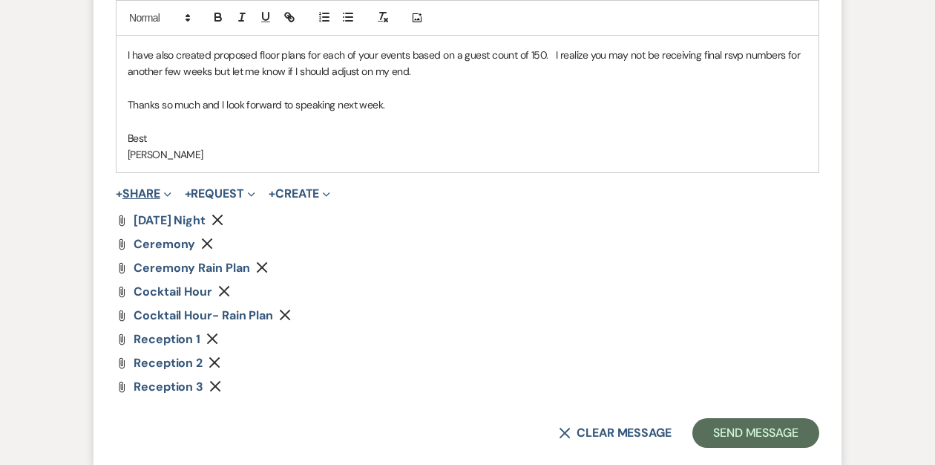
click at [144, 190] on button "+ Share Expand" at bounding box center [144, 194] width 56 height 12
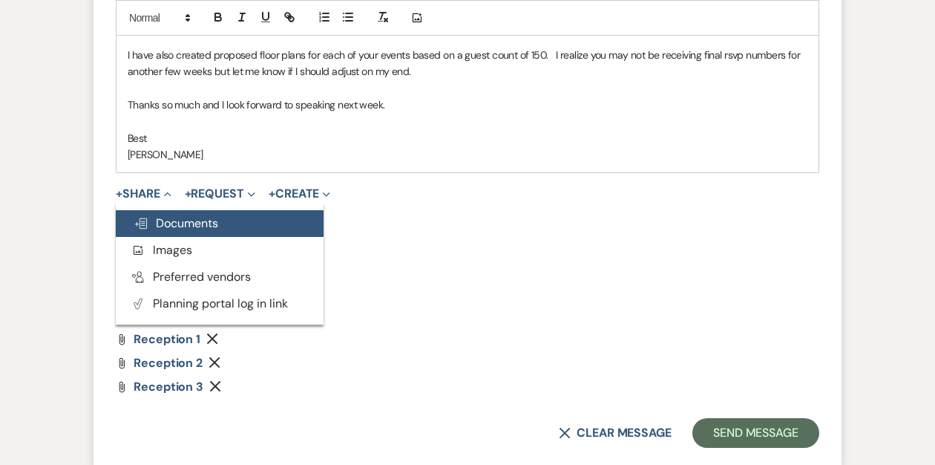
click at [152, 219] on span "Doc Upload Documents" at bounding box center [176, 223] width 85 height 16
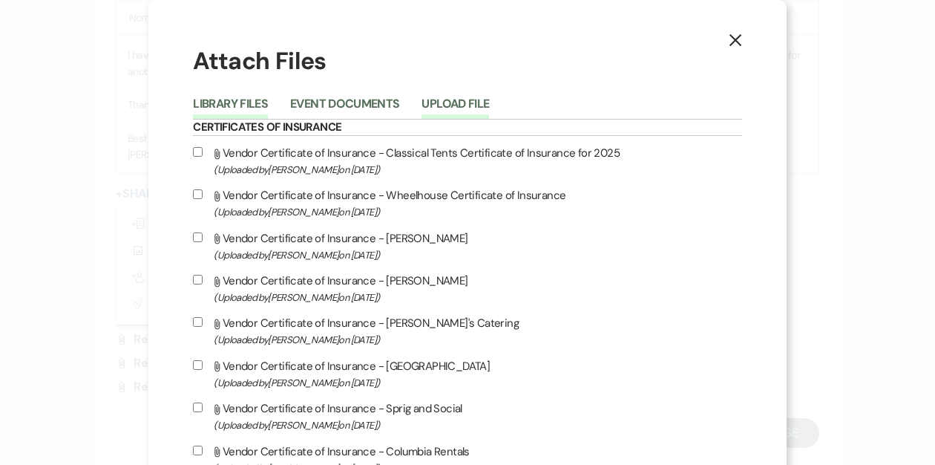
click at [489, 99] on button "Upload File" at bounding box center [456, 108] width 68 height 21
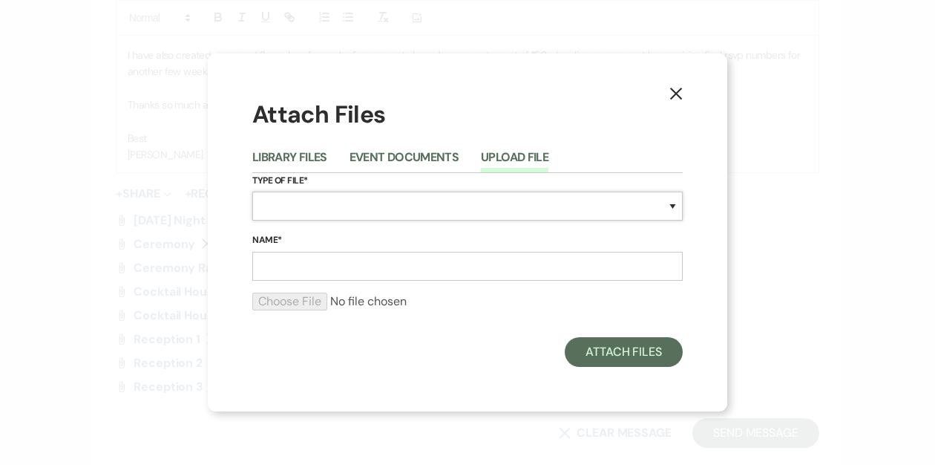
click at [356, 208] on select "Special Event Insurance Vendor Certificate of Insurance Contracts / Rental Agre…" at bounding box center [467, 206] width 431 height 29
select select "24"
click at [252, 192] on select "Special Event Insurance Vendor Certificate of Insurance Contracts / Rental Agre…" at bounding box center [467, 206] width 431 height 29
click at [328, 267] on input "Name*" at bounding box center [467, 266] width 431 height 29
type input "After Party"
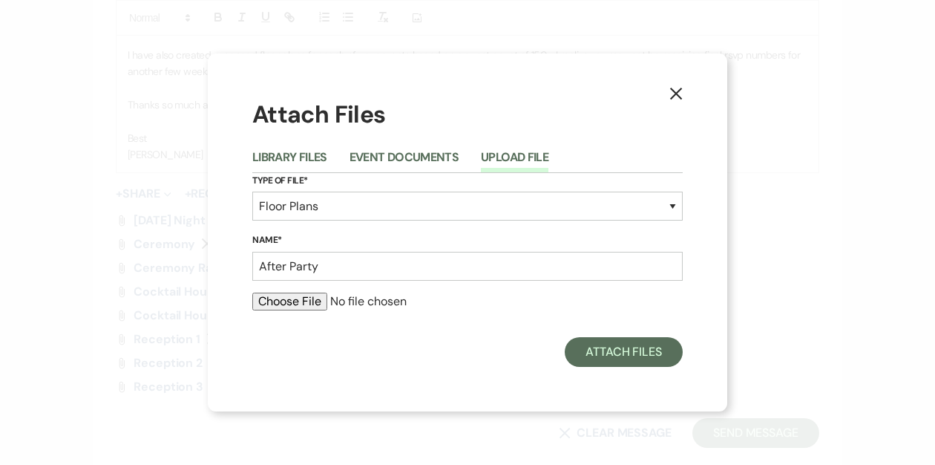
click at [305, 306] on input "file" at bounding box center [467, 301] width 431 height 18
type input "C:\fakepath\After Party- Moroccan Bar.pdf"
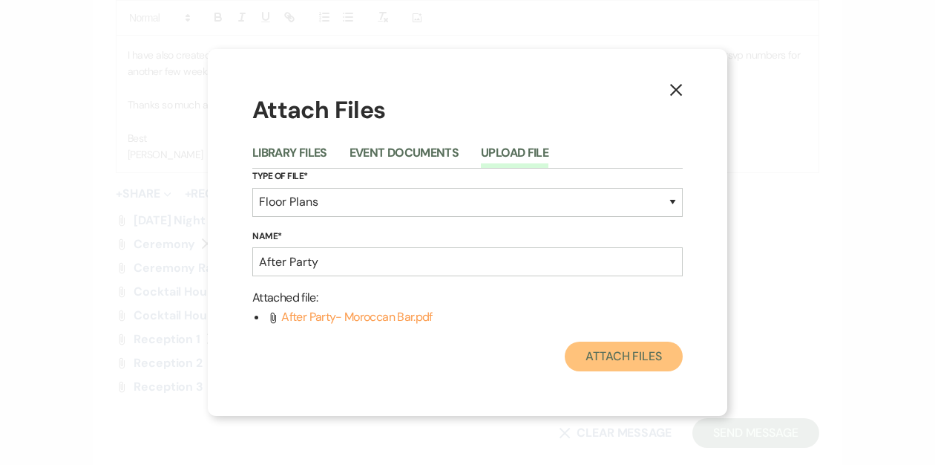
click at [629, 350] on button "Attach Files" at bounding box center [624, 356] width 118 height 30
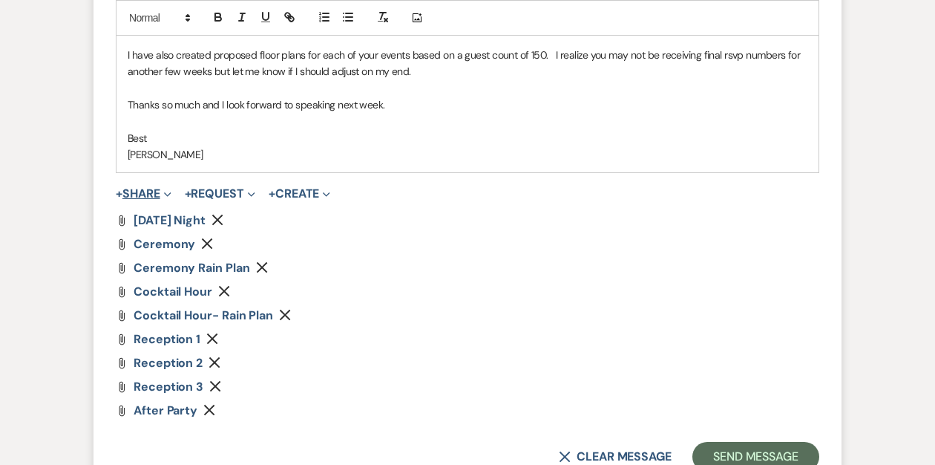
click at [144, 194] on button "+ Share Expand" at bounding box center [144, 194] width 56 height 12
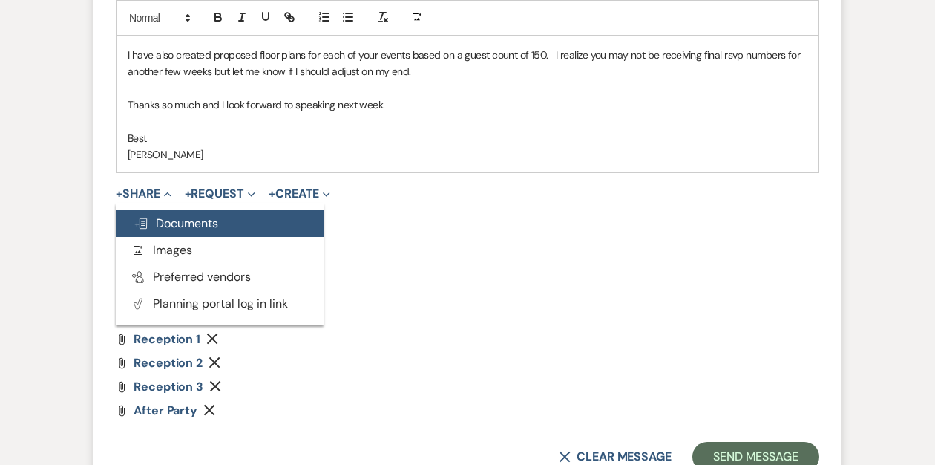
click at [157, 230] on span "Doc Upload Documents" at bounding box center [176, 223] width 85 height 16
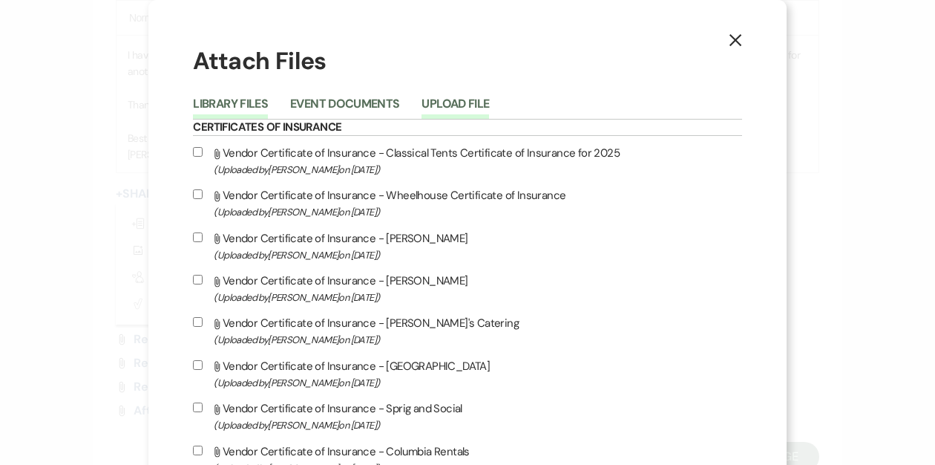
click at [489, 105] on button "Upload File" at bounding box center [456, 108] width 68 height 21
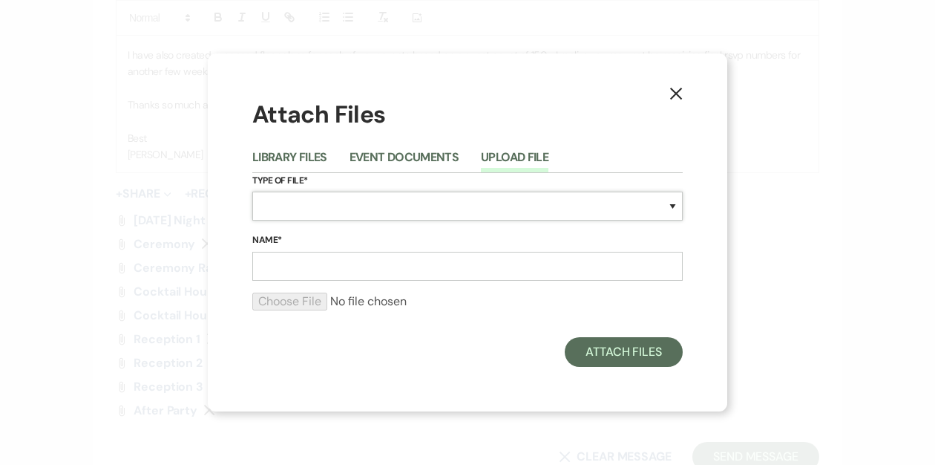
click at [408, 200] on select "Special Event Insurance Vendor Certificate of Insurance Contracts / Rental Agre…" at bounding box center [467, 206] width 431 height 29
select select "30"
click at [252, 192] on select "Special Event Insurance Vendor Certificate of Insurance Contracts / Rental Agre…" at bounding box center [467, 206] width 431 height 29
click at [332, 268] on input "Name*" at bounding box center [467, 266] width 431 height 29
type input "Timeline"
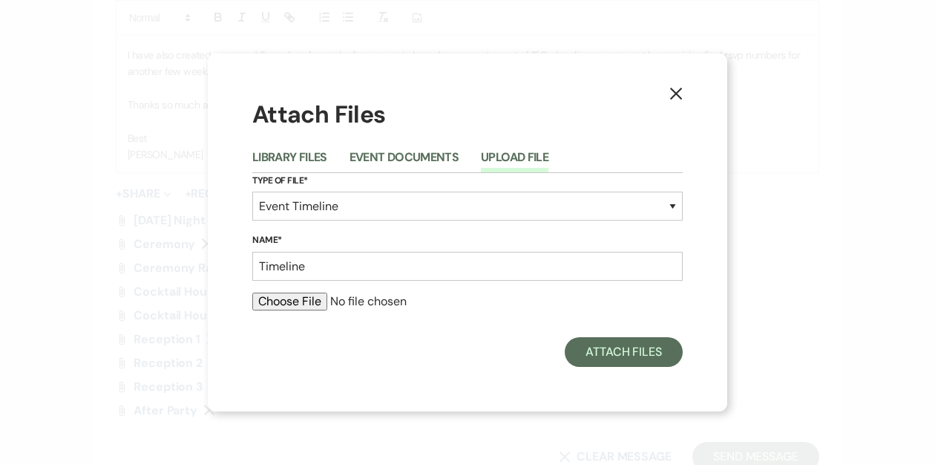
click at [312, 301] on input "file" at bounding box center [467, 301] width 431 height 18
type input "C:\fakepath\[PERSON_NAME] and [PERSON_NAME] timeline .pdf"
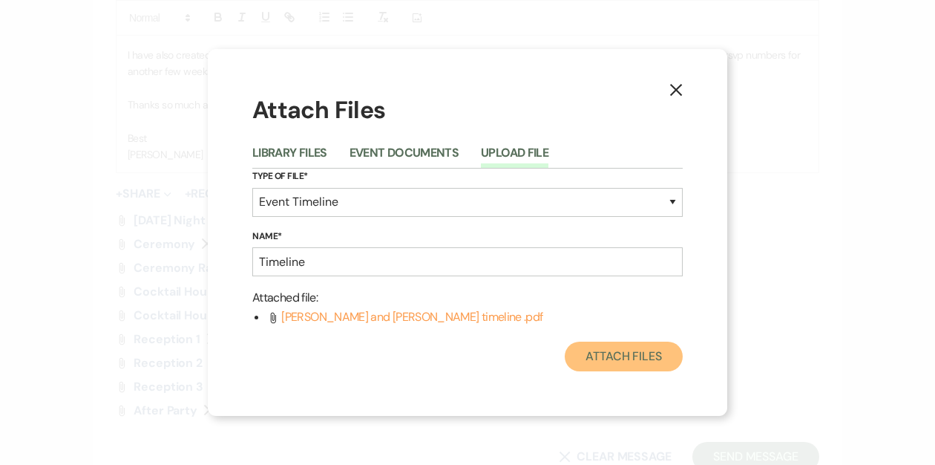
click at [593, 352] on button "Attach Files" at bounding box center [624, 356] width 118 height 30
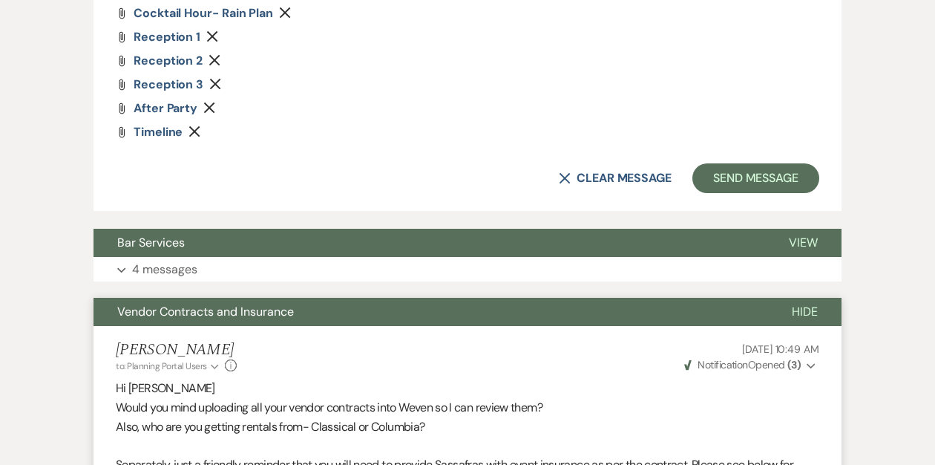
scroll to position [1316, 0]
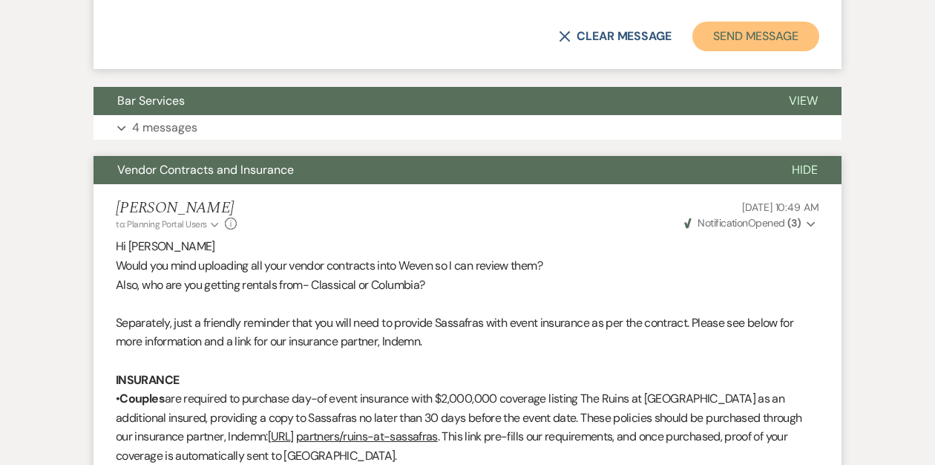
click at [724, 35] on button "Send Message" at bounding box center [756, 37] width 127 height 30
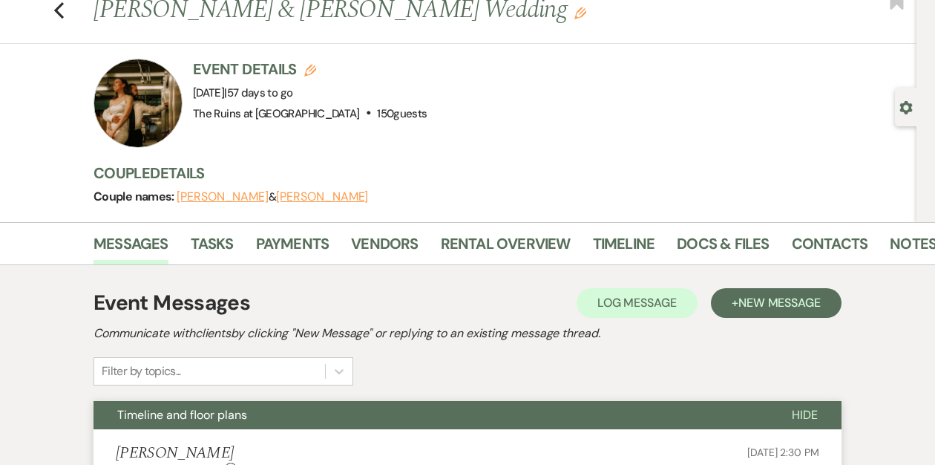
scroll to position [0, 0]
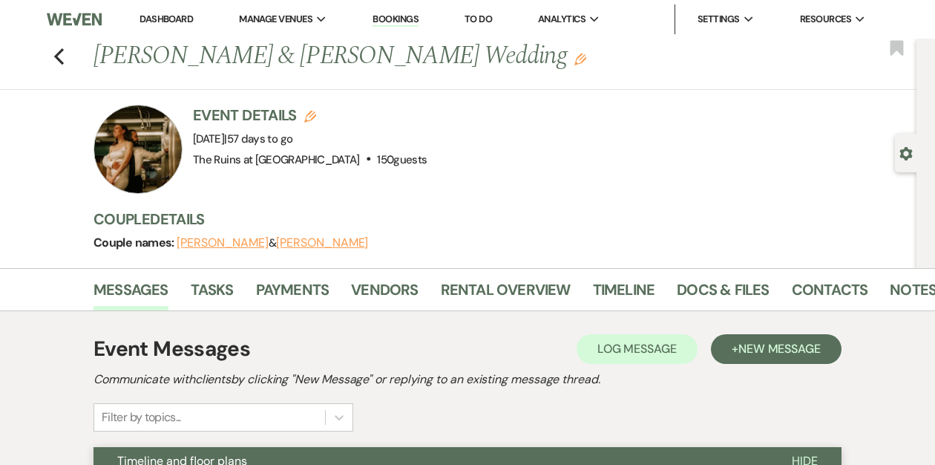
click at [166, 13] on link "Dashboard" at bounding box center [166, 19] width 53 height 13
